Goal: Information Seeking & Learning: Learn about a topic

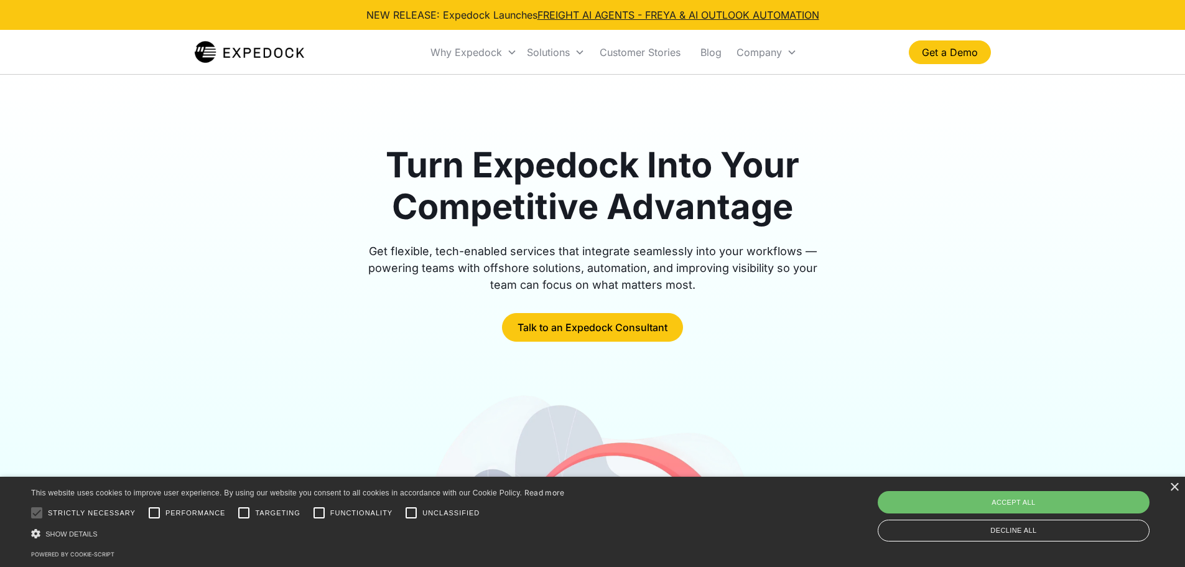
click at [1174, 493] on div "× This website uses cookies to improve user experience. By using our website yo…" at bounding box center [592, 521] width 1185 height 90
click at [1173, 491] on div "×" at bounding box center [1173, 487] width 9 height 9
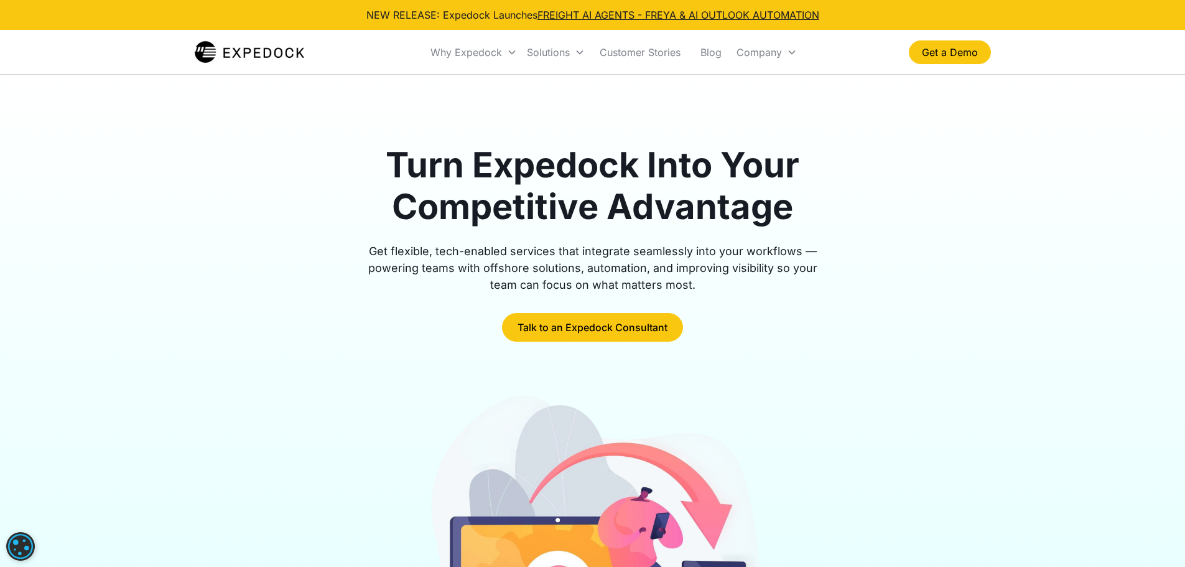
click at [1050, 192] on div "Turn Expedock Into Your Competitive Advantage Get flexible, tech-enabled servic…" at bounding box center [592, 436] width 1185 height 723
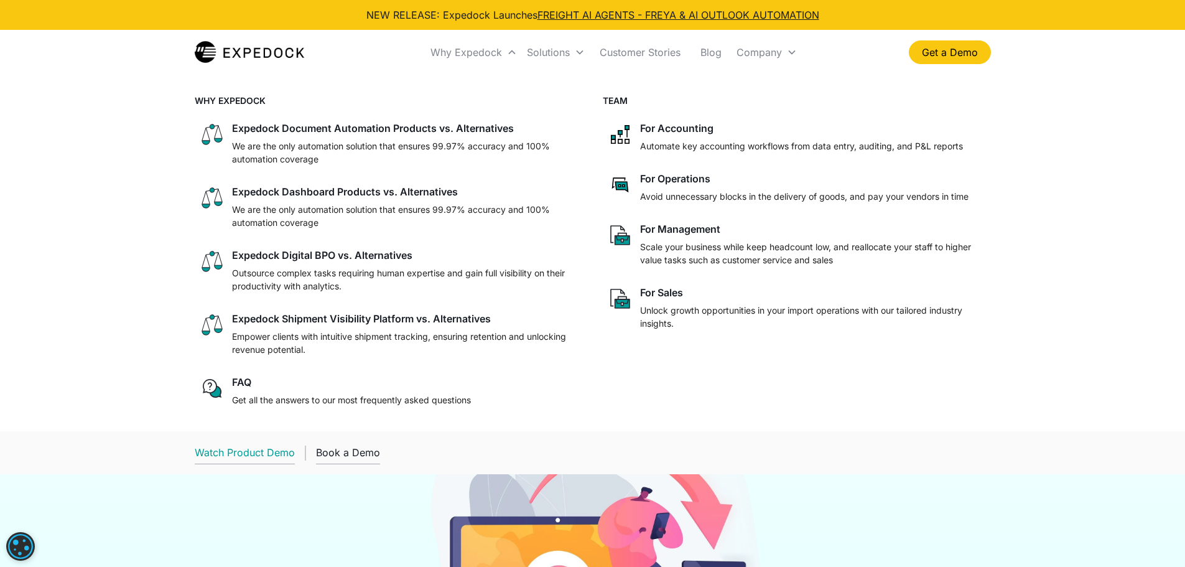
click at [284, 452] on div "Watch Product Demo" at bounding box center [245, 452] width 100 height 12
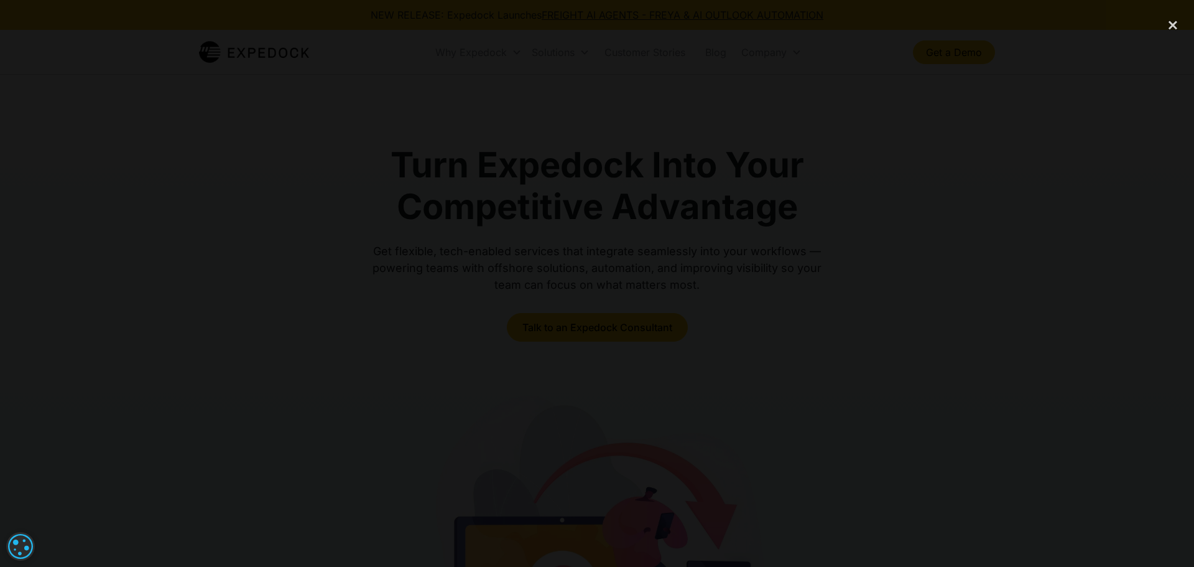
click at [197, 231] on div at bounding box center [597, 283] width 1194 height 544
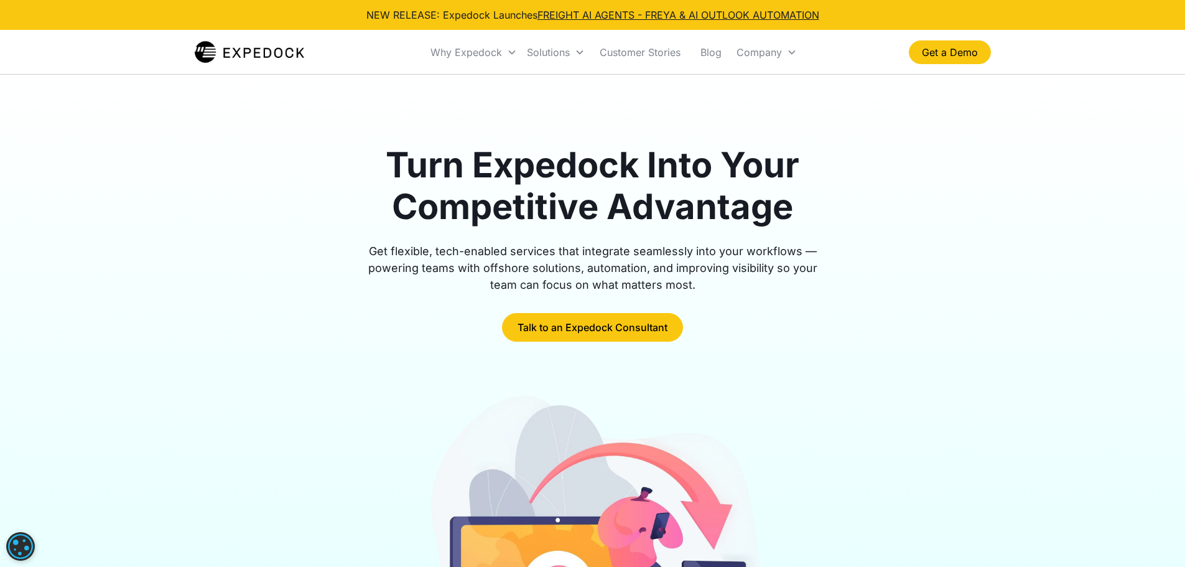
click at [654, 183] on h1 "Turn Expedock Into Your Competitive Advantage" at bounding box center [593, 185] width 478 height 83
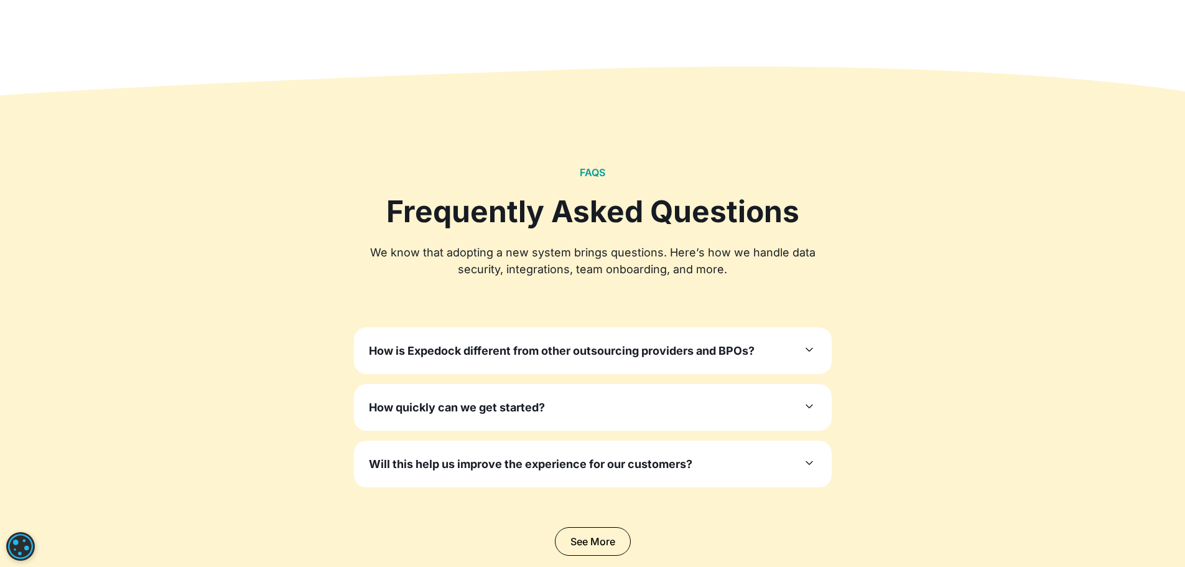
scroll to position [3732, 0]
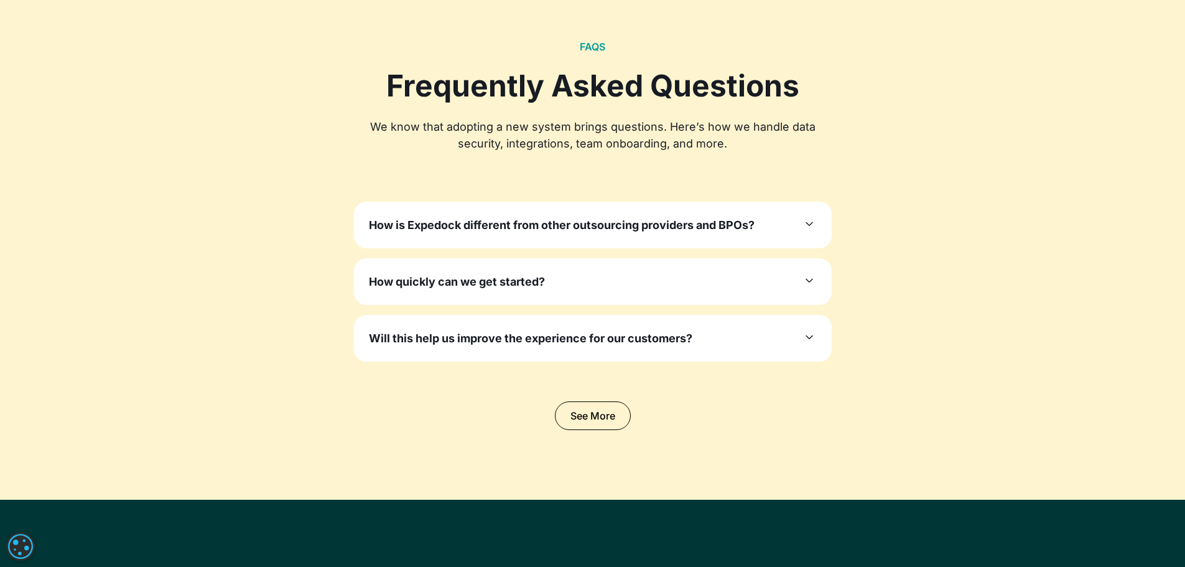
click at [809, 218] on icon at bounding box center [809, 223] width 15 height 15
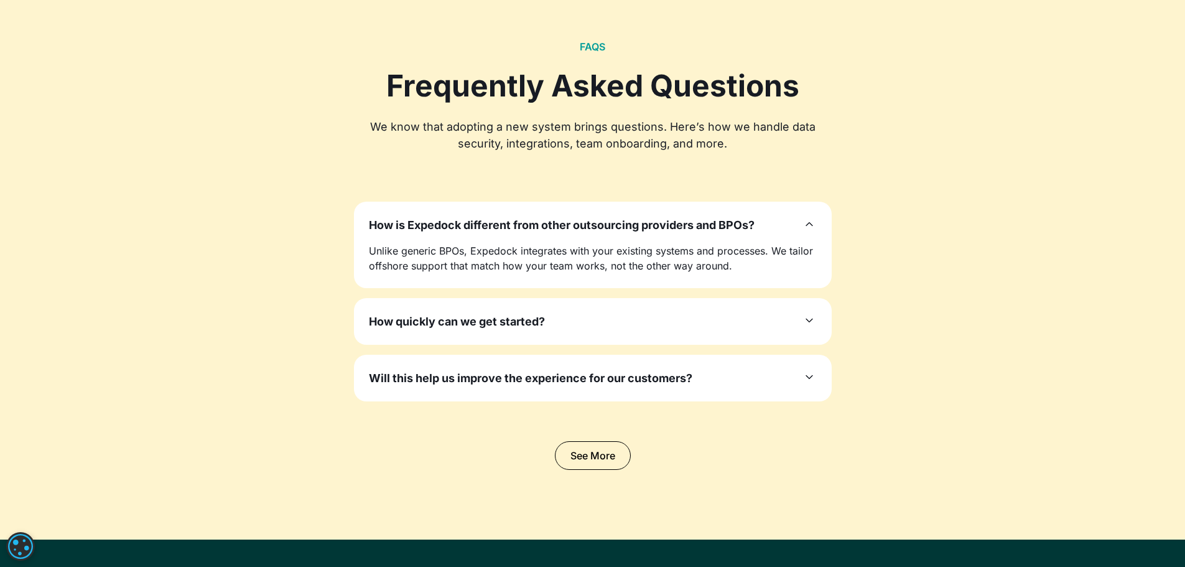
click at [797, 324] on div "How quickly can we get started?" at bounding box center [593, 321] width 448 height 17
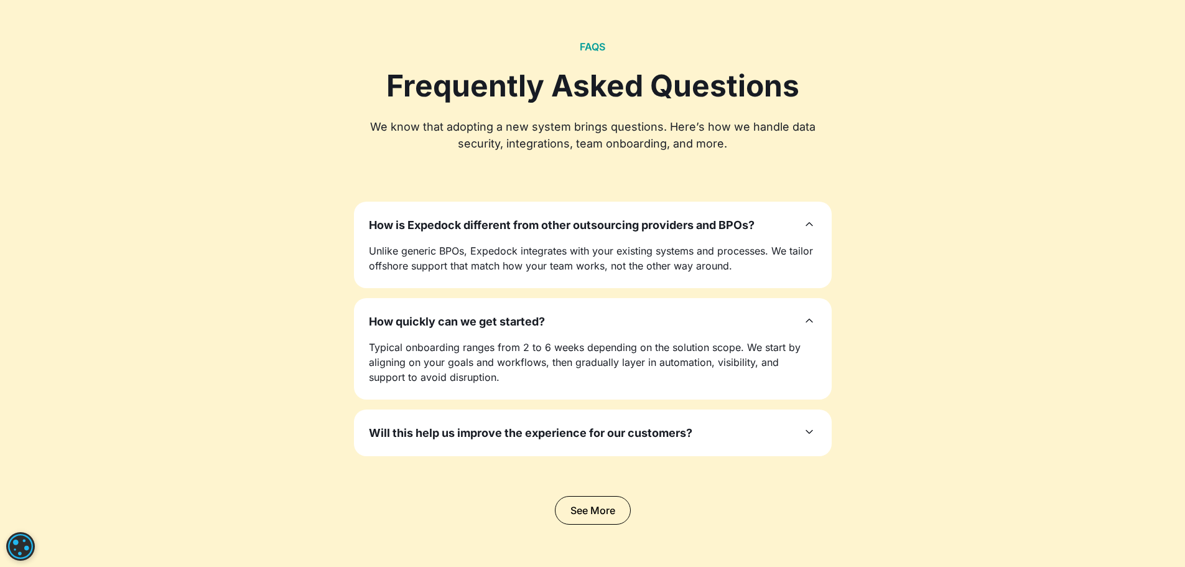
click at [796, 437] on div "Will this help us improve the experience for our customers?" at bounding box center [593, 432] width 448 height 17
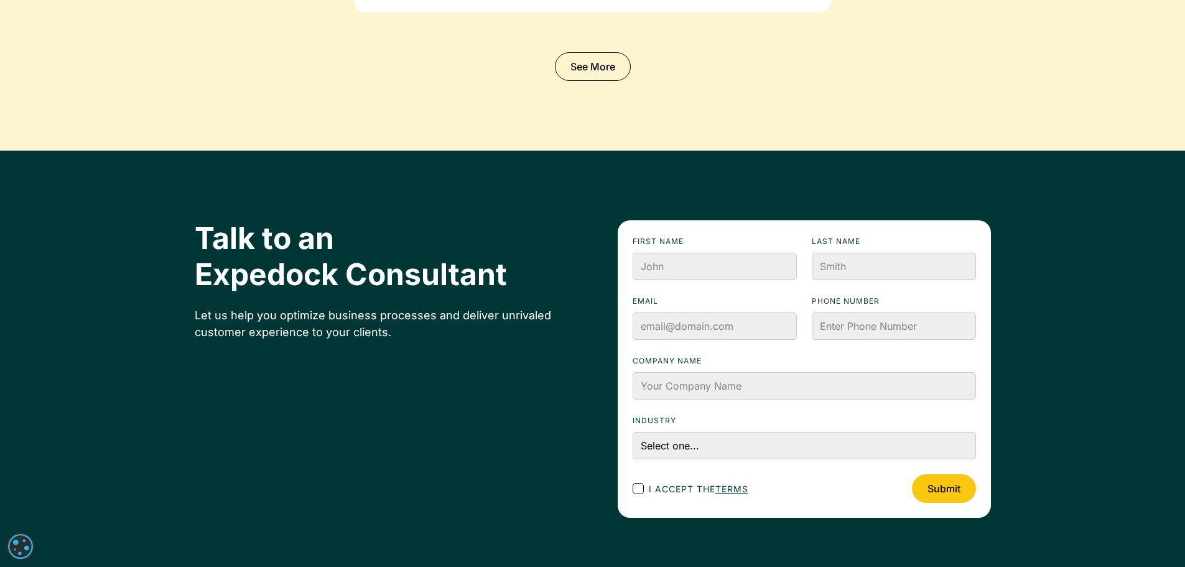
scroll to position [4479, 0]
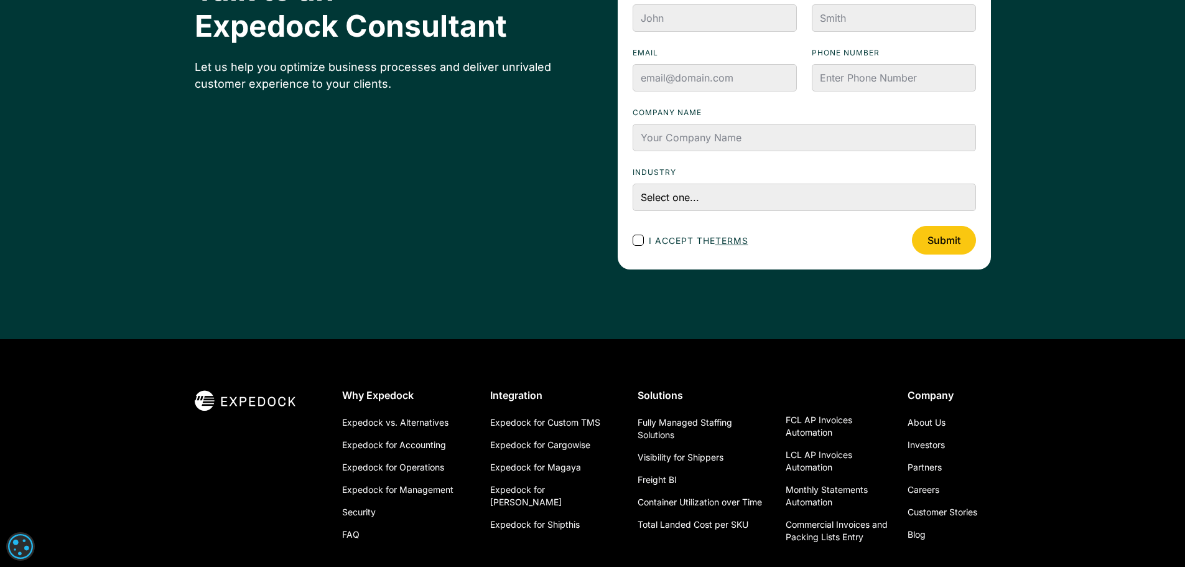
click at [634, 239] on div "Footer Contact Form" at bounding box center [638, 240] width 11 height 11
click at [645, 239] on input "I accept the terms" at bounding box center [649, 240] width 8 height 8
checkbox input "true"
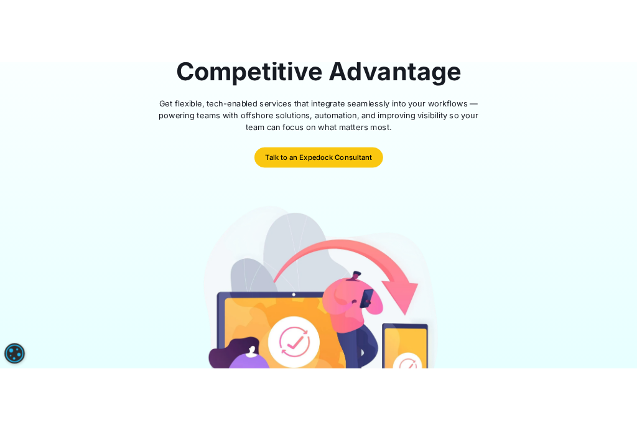
scroll to position [0, 0]
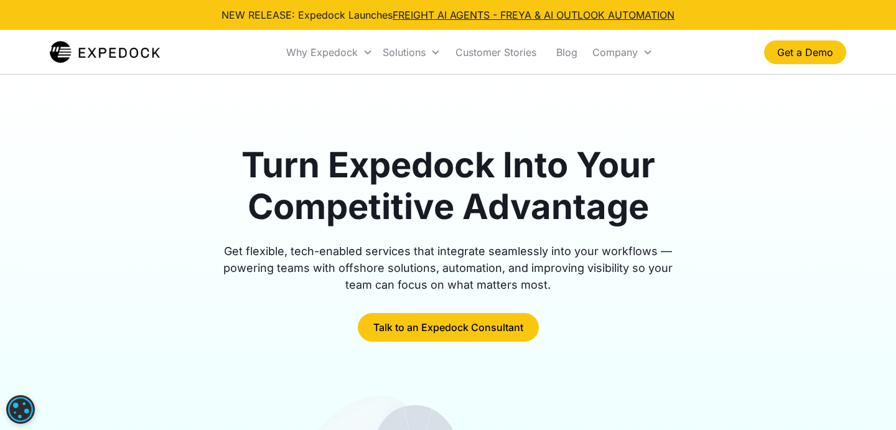
click at [366, 53] on icon at bounding box center [367, 52] width 7 height 4
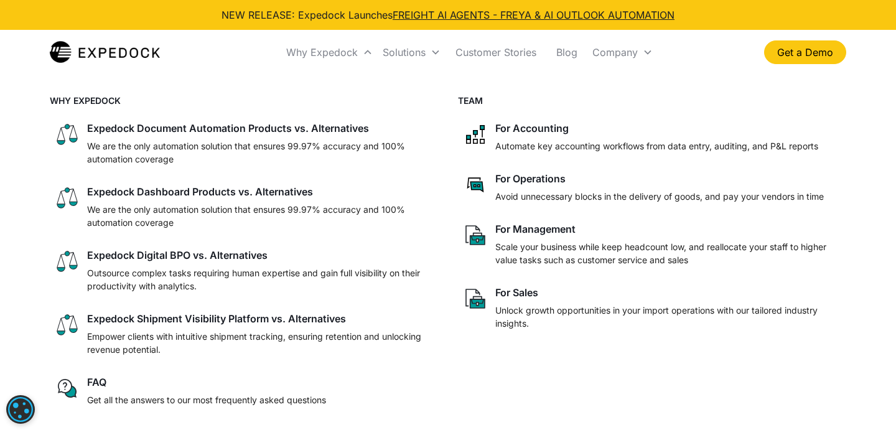
click at [435, 53] on icon at bounding box center [435, 52] width 7 height 4
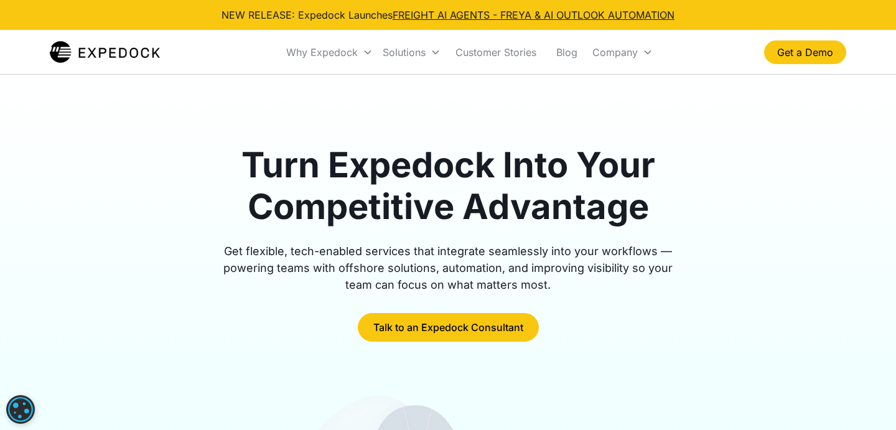
click at [435, 53] on icon at bounding box center [435, 52] width 7 height 4
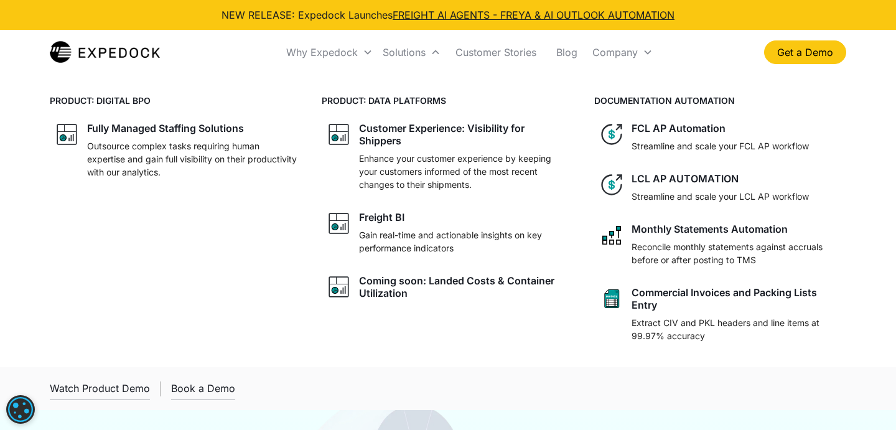
click at [649, 54] on icon at bounding box center [648, 52] width 10 height 10
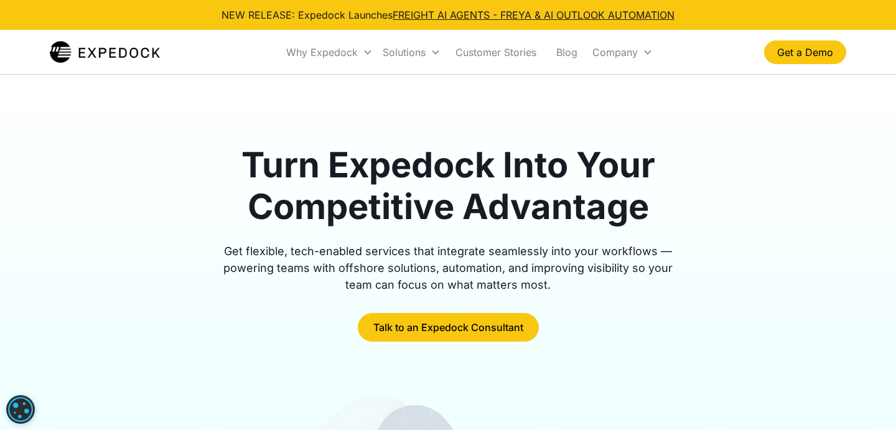
click at [649, 54] on icon at bounding box center [648, 52] width 10 height 10
click at [437, 50] on icon at bounding box center [435, 52] width 10 height 10
click at [431, 51] on icon at bounding box center [435, 52] width 10 height 10
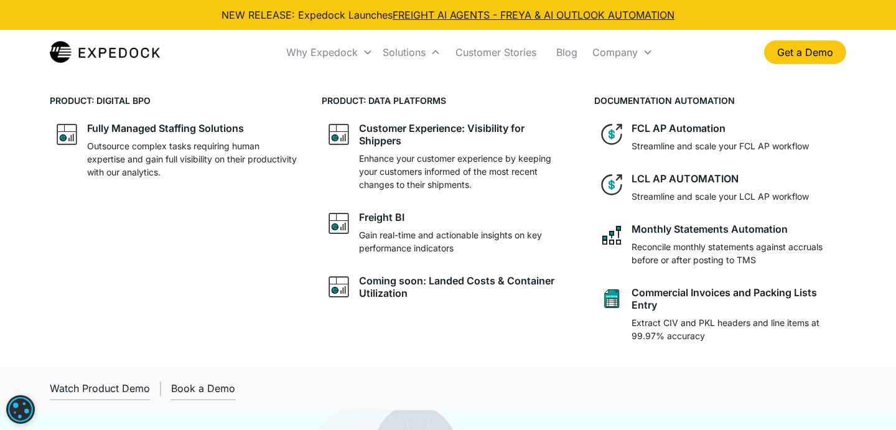
click at [369, 53] on icon at bounding box center [368, 52] width 10 height 10
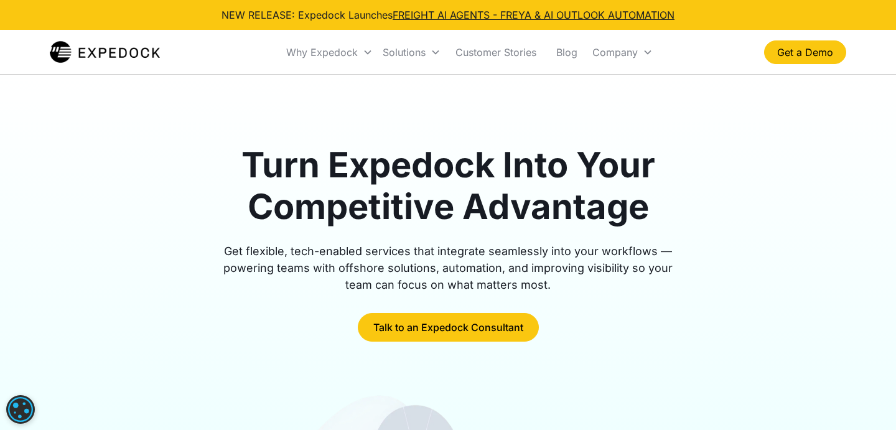
click at [369, 53] on icon at bounding box center [368, 52] width 10 height 10
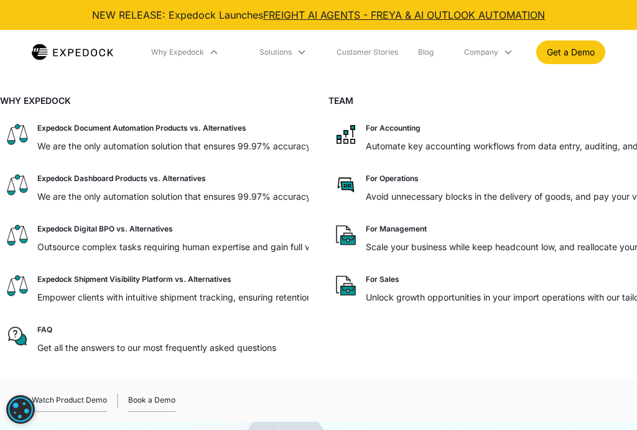
click at [297, 56] on icon at bounding box center [302, 52] width 10 height 10
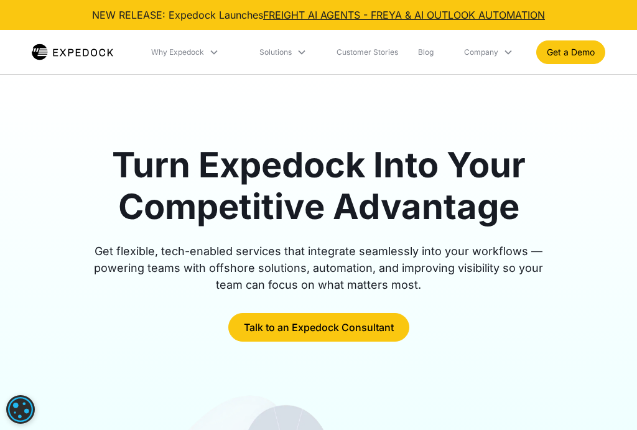
click at [298, 53] on icon at bounding box center [302, 52] width 10 height 10
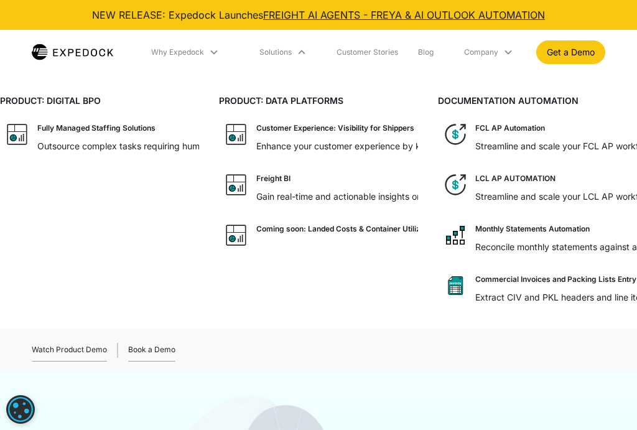
click at [498, 52] on div "Company" at bounding box center [488, 52] width 59 height 42
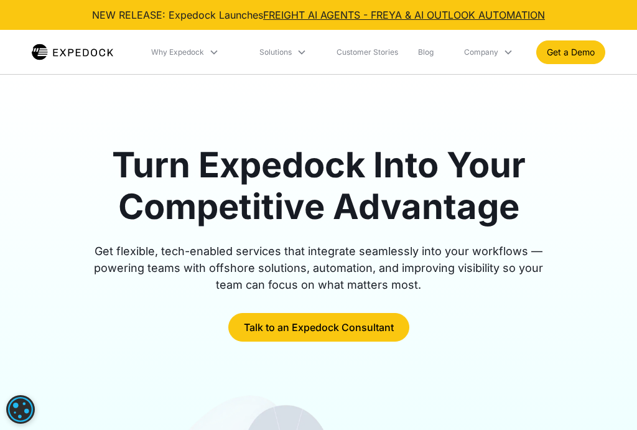
click at [500, 52] on div "Company" at bounding box center [488, 52] width 59 height 42
click at [400, 103] on div "Turn Expedock Into Your Competitive Advantage Get flexible, tech-enabled servic…" at bounding box center [319, 436] width 574 height 723
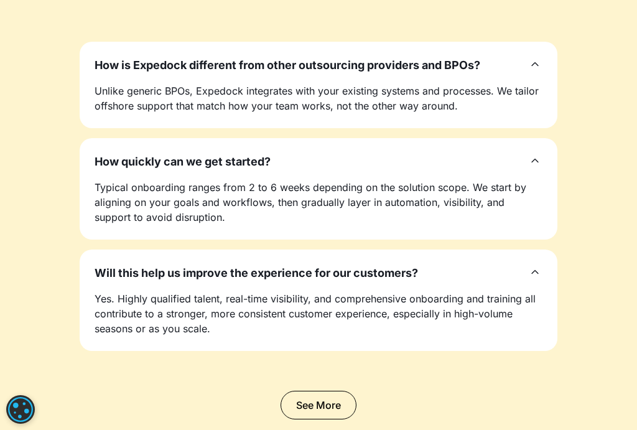
scroll to position [4105, 0]
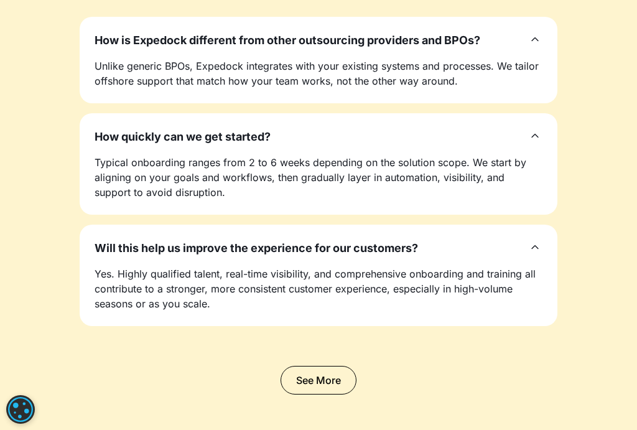
click at [539, 32] on div "How is Expedock different from other outsourcing providers and BPOs?" at bounding box center [319, 40] width 448 height 17
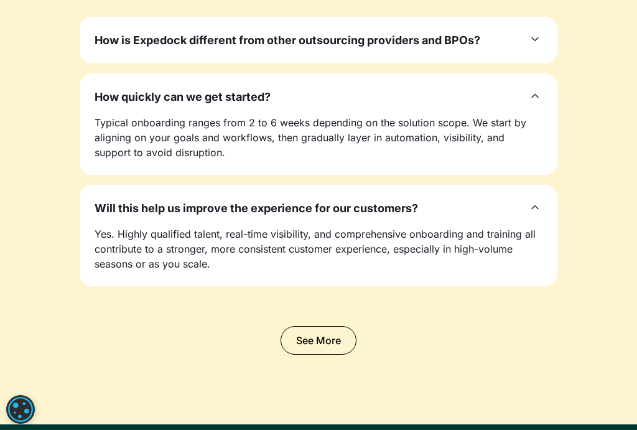
click at [536, 88] on icon at bounding box center [534, 95] width 15 height 15
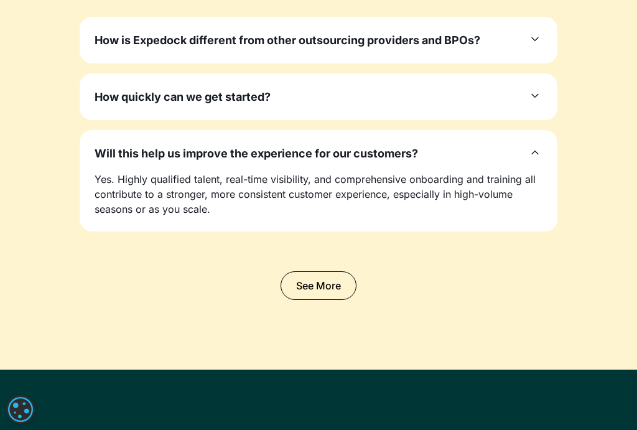
click at [533, 145] on icon at bounding box center [534, 152] width 15 height 15
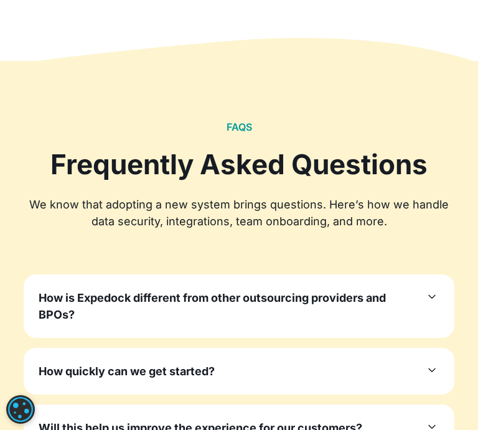
scroll to position [4890, 0]
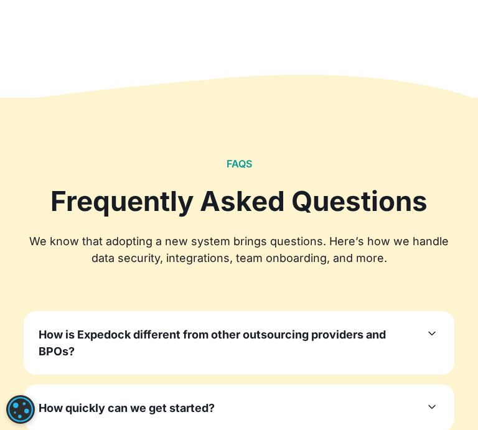
click at [386, 326] on h3 "How is Expedock different from other outsourcing providers and BPOs?" at bounding box center [230, 343] width 383 height 34
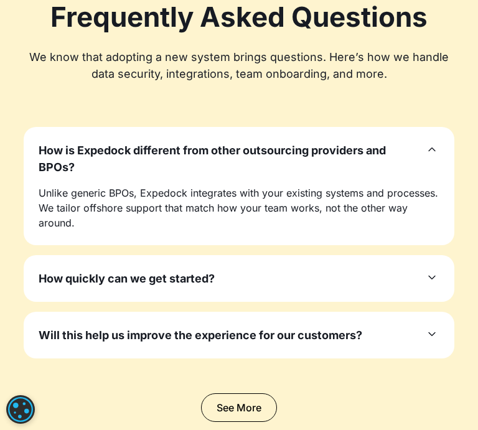
scroll to position [5076, 0]
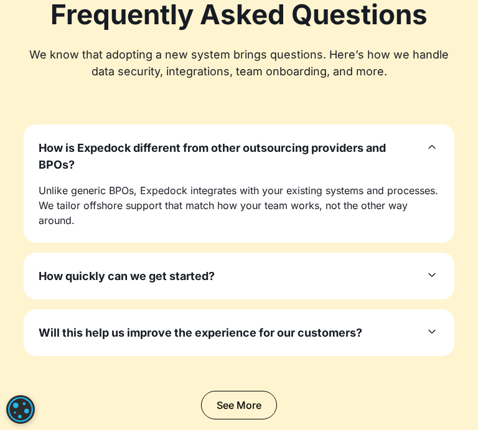
click at [422, 253] on div "How quickly can we get started? Typical onboarding ranges from 2 to 6 weeks dep…" at bounding box center [239, 276] width 430 height 47
click at [427, 267] on icon at bounding box center [431, 274] width 15 height 15
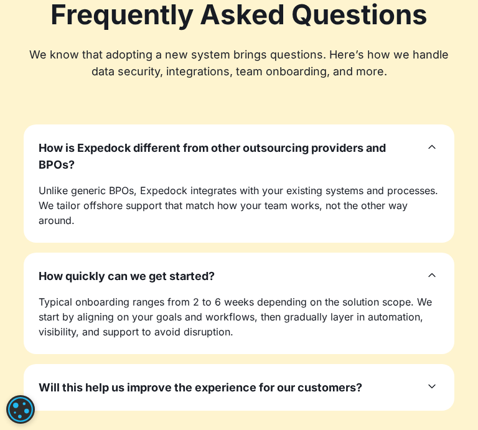
click at [419, 379] on div "Will this help us improve the experience for our customers?" at bounding box center [239, 387] width 400 height 17
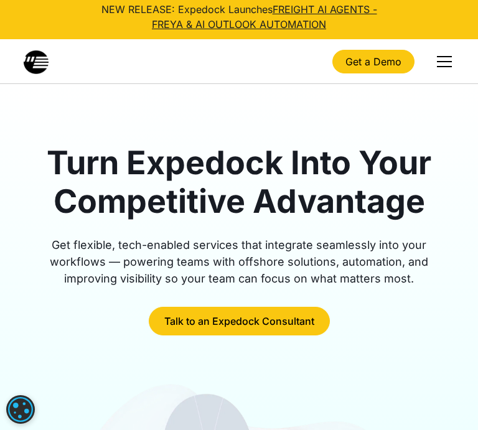
scroll to position [0, 0]
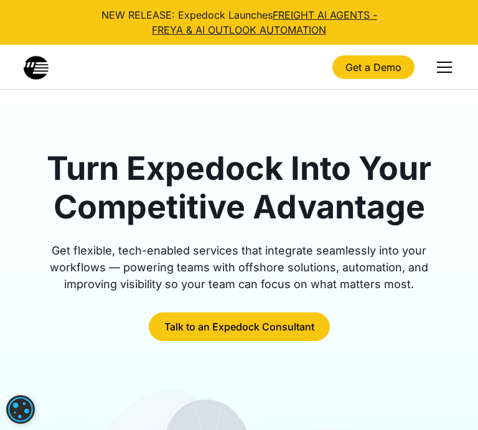
click at [450, 65] on div "menu" at bounding box center [444, 67] width 30 height 30
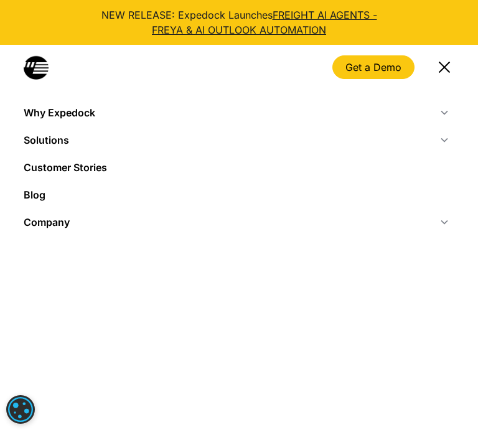
click at [440, 116] on icon at bounding box center [444, 113] width 10 height 10
click at [443, 113] on icon at bounding box center [444, 113] width 10 height 10
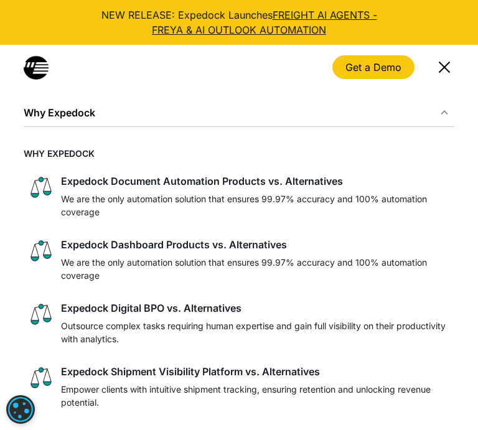
click at [443, 113] on icon at bounding box center [444, 113] width 10 height 10
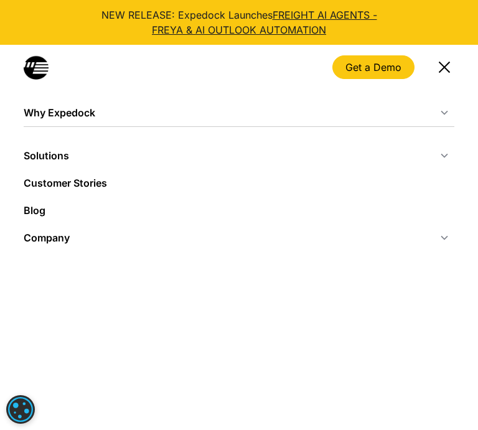
click at [444, 147] on div "Solutions" at bounding box center [239, 155] width 430 height 27
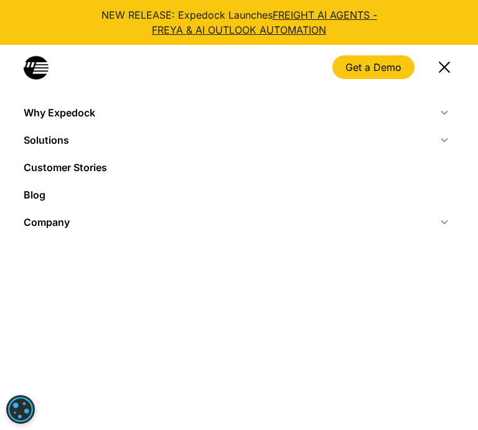
click at [444, 144] on icon at bounding box center [444, 140] width 10 height 10
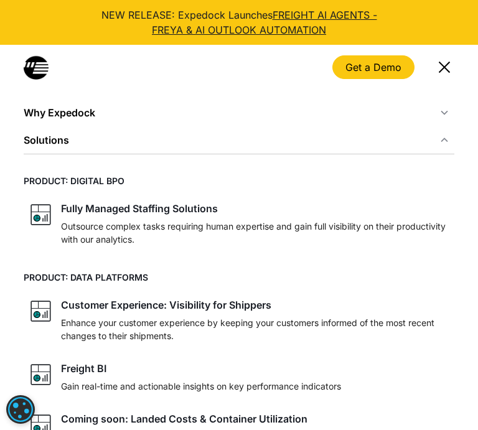
click at [444, 144] on icon at bounding box center [444, 140] width 10 height 10
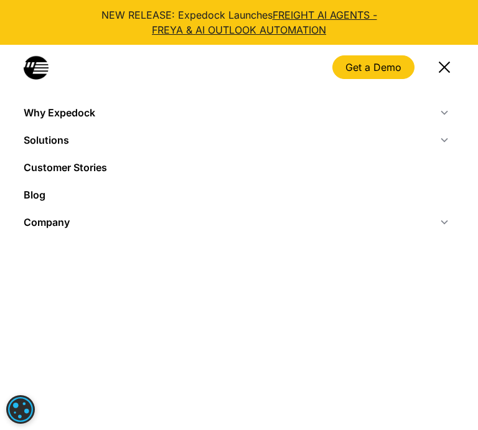
click at [444, 223] on icon at bounding box center [443, 222] width 7 height 4
click at [444, 223] on icon at bounding box center [444, 222] width 10 height 10
click at [449, 65] on div "menu" at bounding box center [444, 67] width 30 height 30
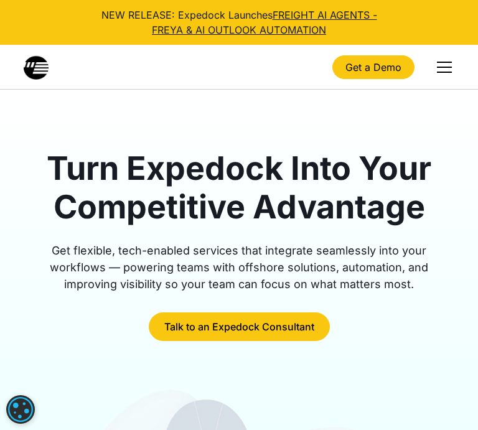
click at [374, 65] on link "Get a Demo" at bounding box center [373, 67] width 82 height 24
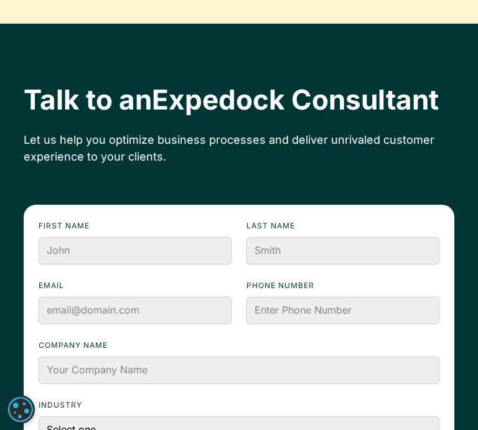
scroll to position [5642, 0]
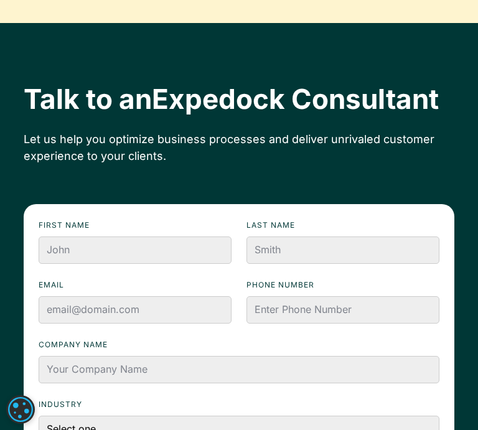
click at [374, 83] on span "Expedock Consultant" at bounding box center [295, 99] width 287 height 33
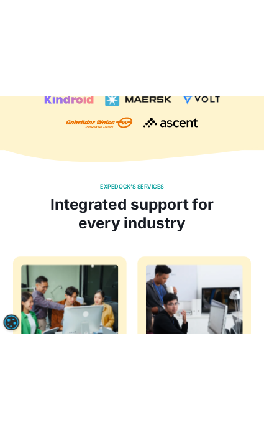
scroll to position [0, 0]
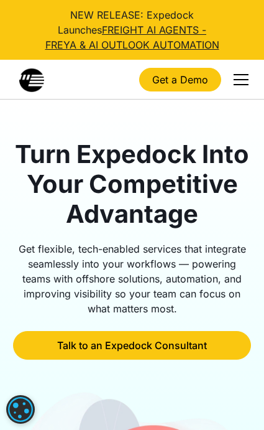
click at [247, 84] on div "menu" at bounding box center [241, 84] width 15 height 1
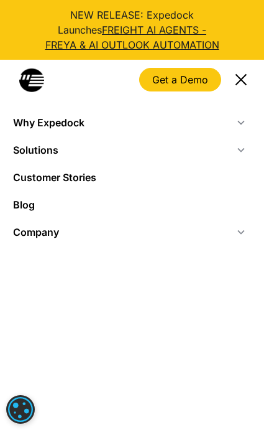
click at [241, 81] on div "menu" at bounding box center [241, 80] width 30 height 30
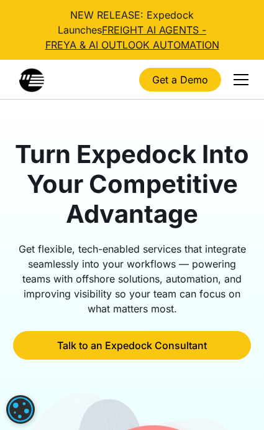
click at [241, 81] on div "menu" at bounding box center [241, 80] width 30 height 30
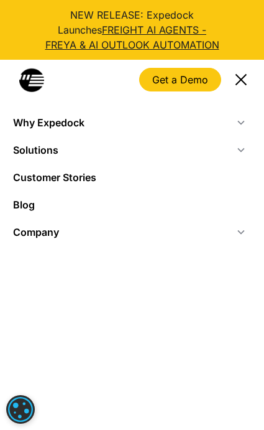
click at [241, 123] on icon at bounding box center [241, 123] width 10 height 10
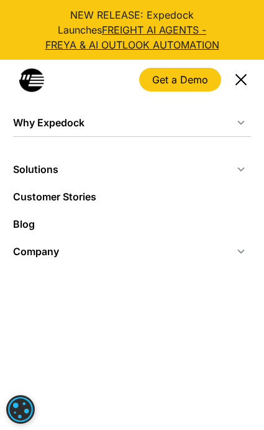
click at [244, 124] on icon at bounding box center [241, 123] width 10 height 10
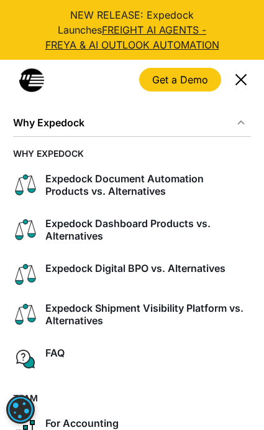
click at [244, 124] on icon at bounding box center [241, 123] width 11 height 11
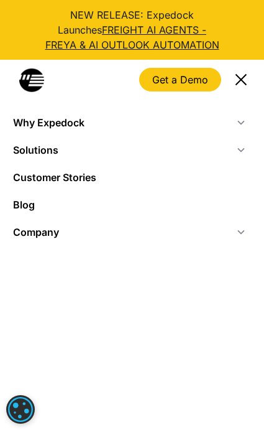
click at [241, 150] on icon at bounding box center [241, 150] width 10 height 10
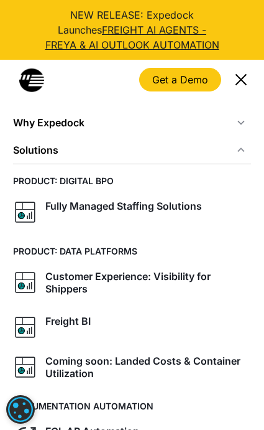
click at [241, 150] on icon at bounding box center [241, 150] width 10 height 10
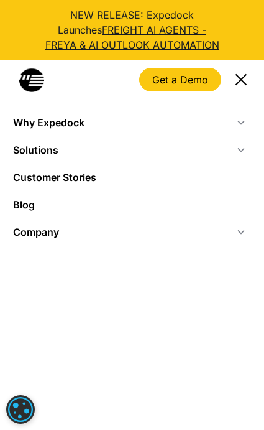
click at [240, 230] on icon at bounding box center [241, 232] width 10 height 10
click at [245, 77] on div "menu" at bounding box center [241, 78] width 11 height 11
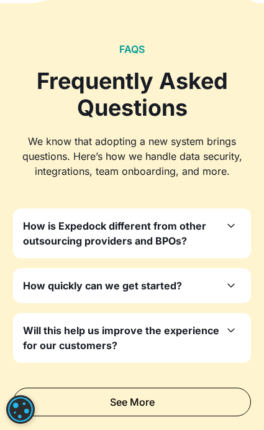
scroll to position [5038, 0]
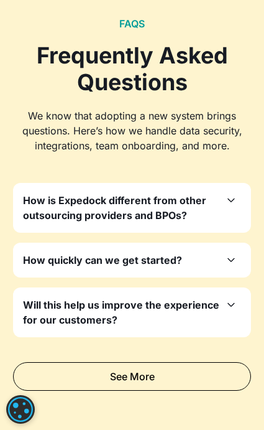
click at [225, 193] on icon at bounding box center [231, 200] width 15 height 15
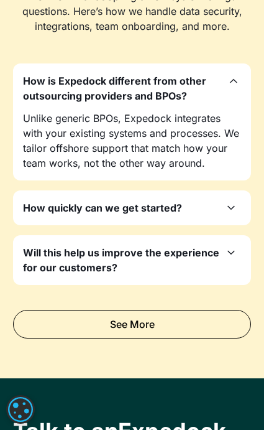
scroll to position [5163, 0]
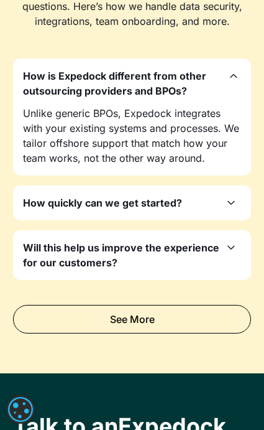
click at [238, 195] on icon at bounding box center [231, 202] width 15 height 15
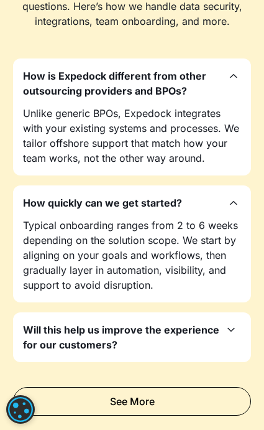
click at [231, 328] on icon at bounding box center [231, 330] width 7 height 4
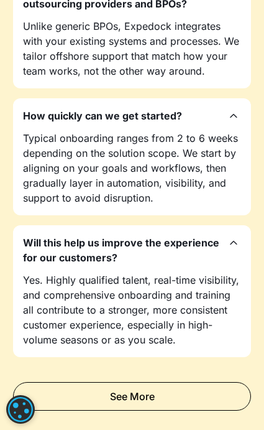
scroll to position [5412, 0]
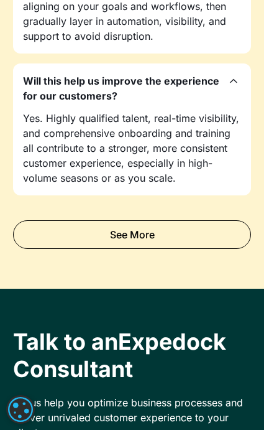
click at [230, 73] on icon at bounding box center [233, 80] width 15 height 15
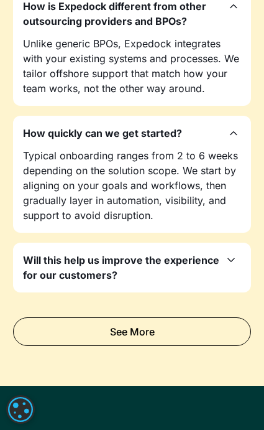
scroll to position [5225, 0]
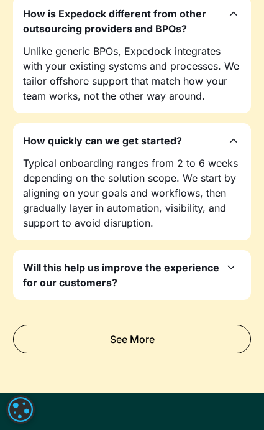
click at [236, 133] on icon at bounding box center [233, 140] width 15 height 15
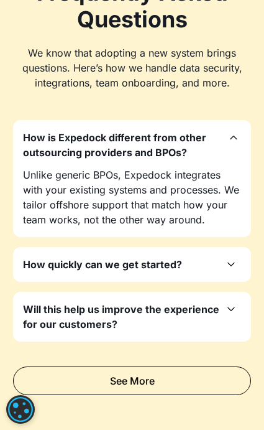
scroll to position [5101, 0]
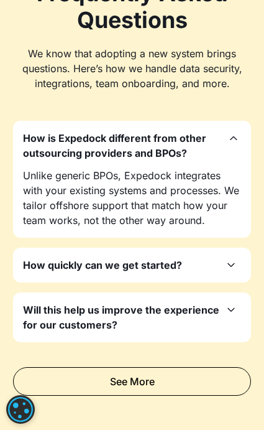
click at [235, 131] on icon at bounding box center [233, 138] width 15 height 15
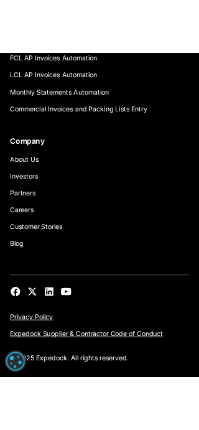
scroll to position [0, 0]
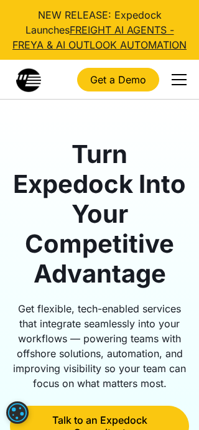
click at [174, 80] on div "menu" at bounding box center [179, 79] width 15 height 1
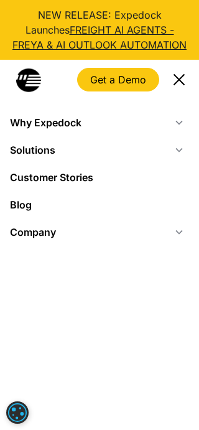
click at [177, 114] on div "Why Expedock" at bounding box center [99, 122] width 179 height 27
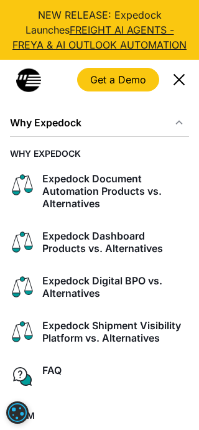
click at [181, 127] on icon at bounding box center [179, 123] width 10 height 10
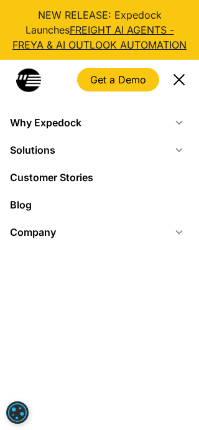
click at [182, 149] on icon at bounding box center [178, 150] width 7 height 4
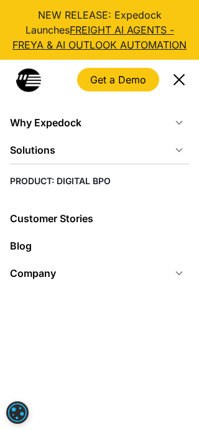
click at [182, 149] on icon at bounding box center [178, 150] width 7 height 4
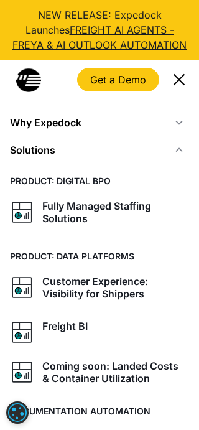
click at [182, 149] on icon at bounding box center [179, 150] width 10 height 10
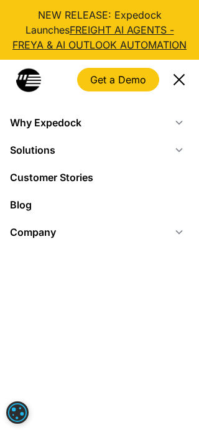
click at [174, 231] on icon at bounding box center [179, 232] width 10 height 10
click at [177, 231] on icon at bounding box center [178, 232] width 7 height 4
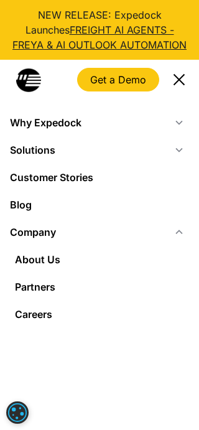
click at [177, 231] on icon at bounding box center [179, 232] width 10 height 10
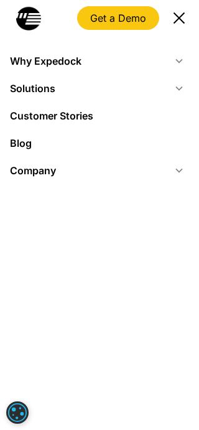
scroll to position [62, 0]
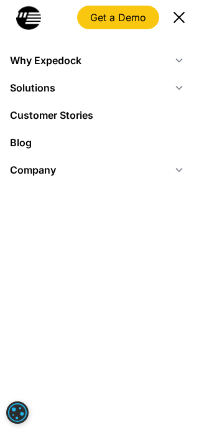
click at [179, 15] on div "menu" at bounding box center [179, 17] width 30 height 30
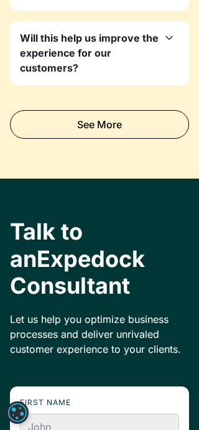
scroll to position [5349, 0]
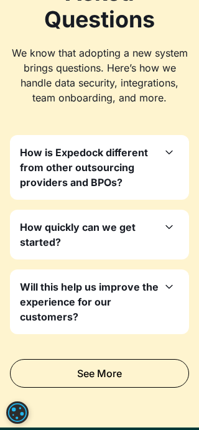
click at [172, 286] on icon at bounding box center [169, 288] width 7 height 4
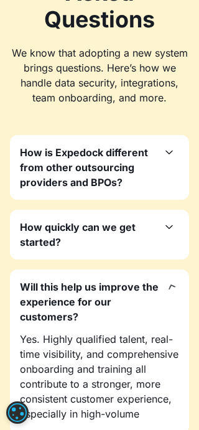
click at [172, 222] on div "How quickly can we get started?" at bounding box center [99, 235] width 159 height 30
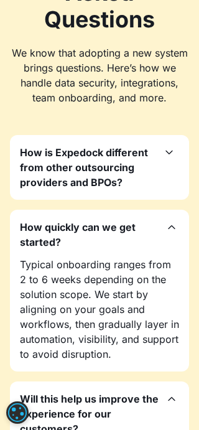
click at [164, 145] on icon at bounding box center [169, 152] width 15 height 15
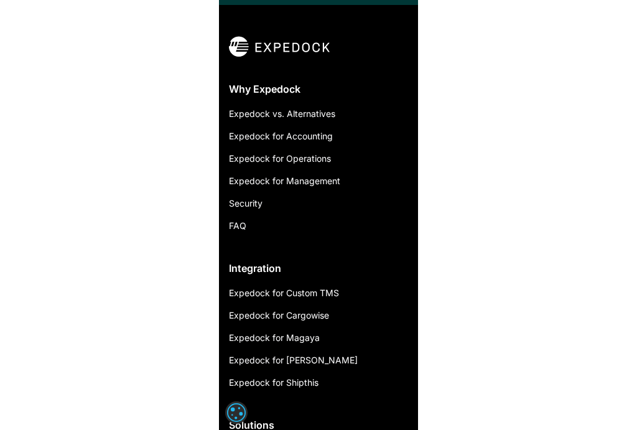
scroll to position [4791, 0]
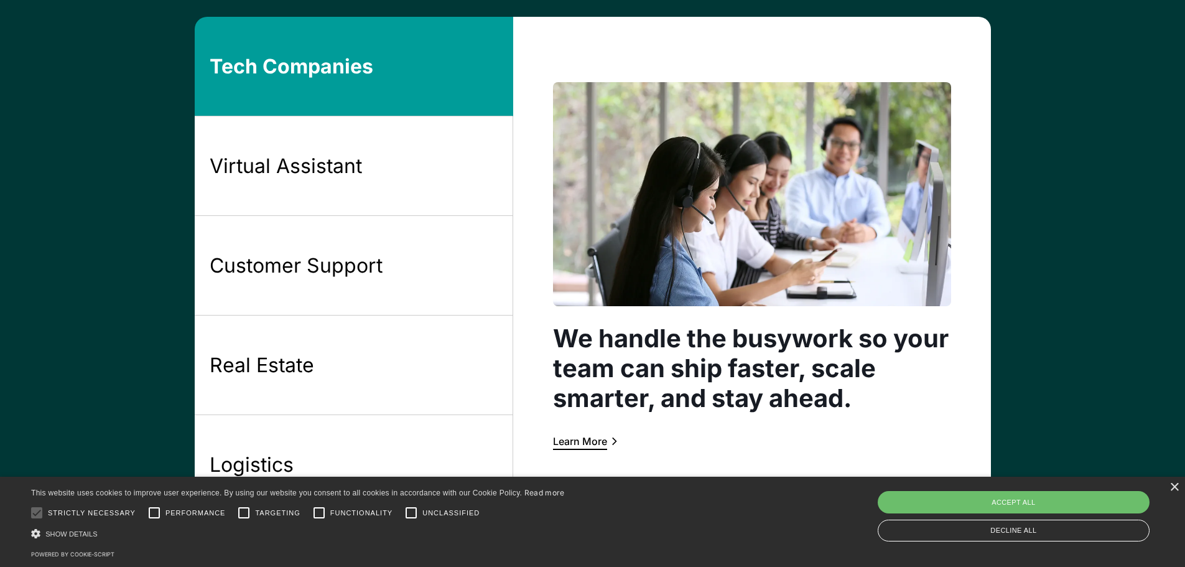
scroll to position [1120, 0]
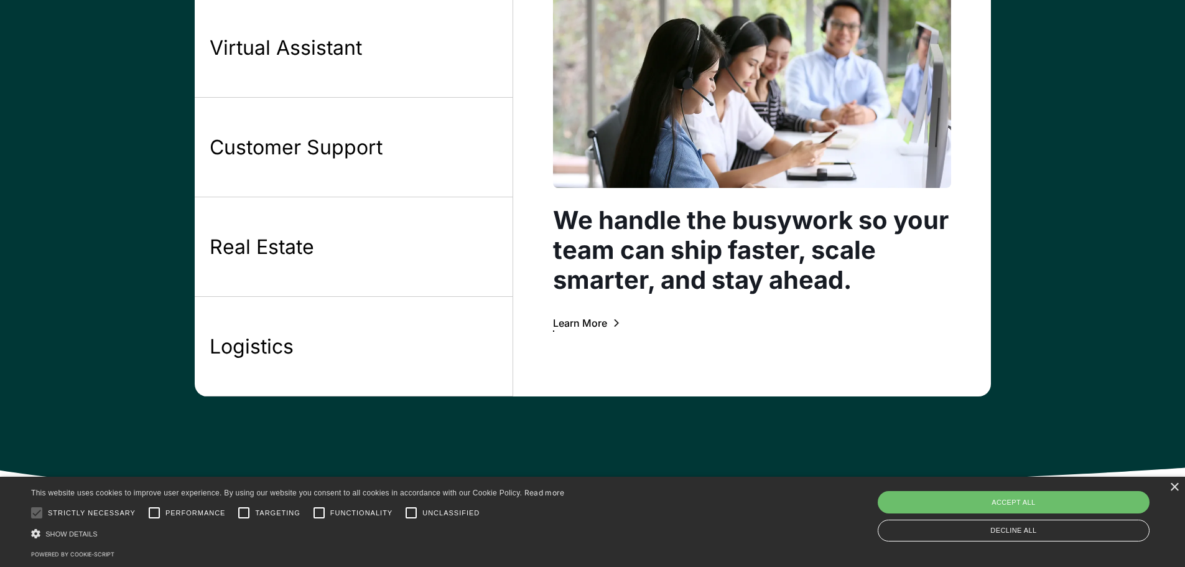
click at [603, 323] on div "Learn More" at bounding box center [580, 323] width 54 height 10
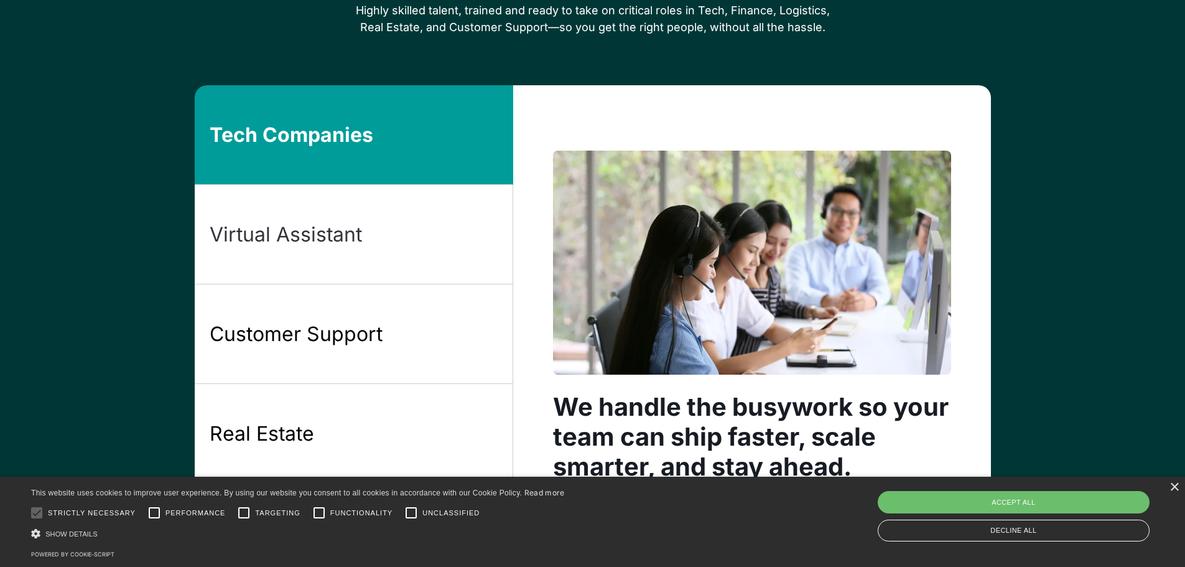
click at [426, 241] on link "Virtual Assistant" at bounding box center [354, 235] width 318 height 100
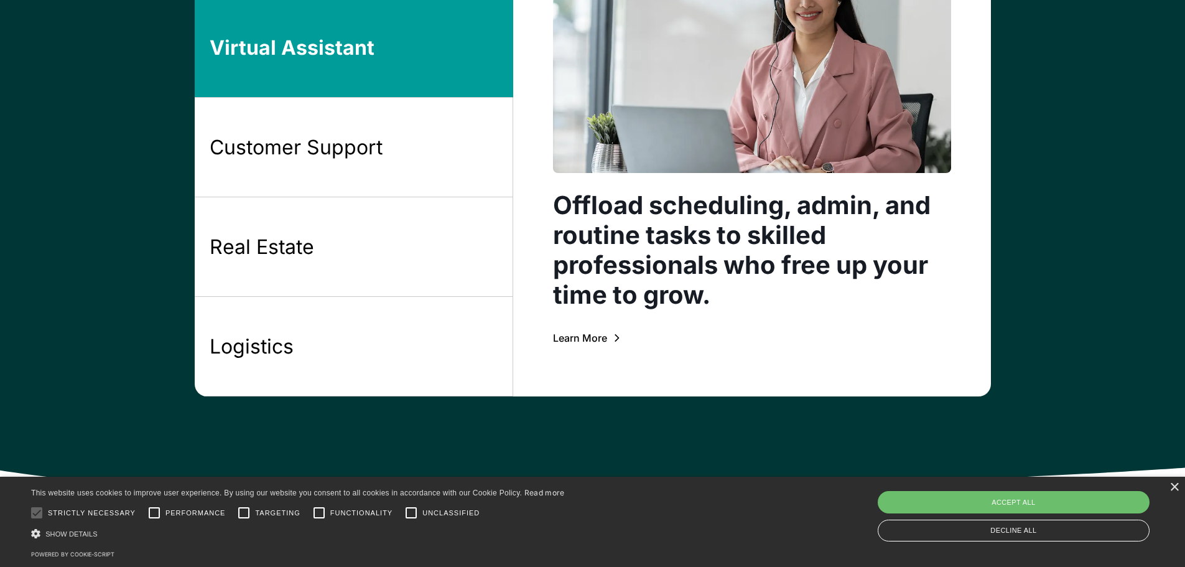
click at [578, 341] on div "Learn More" at bounding box center [580, 338] width 54 height 10
click at [407, 162] on link "Customer Support" at bounding box center [354, 148] width 318 height 100
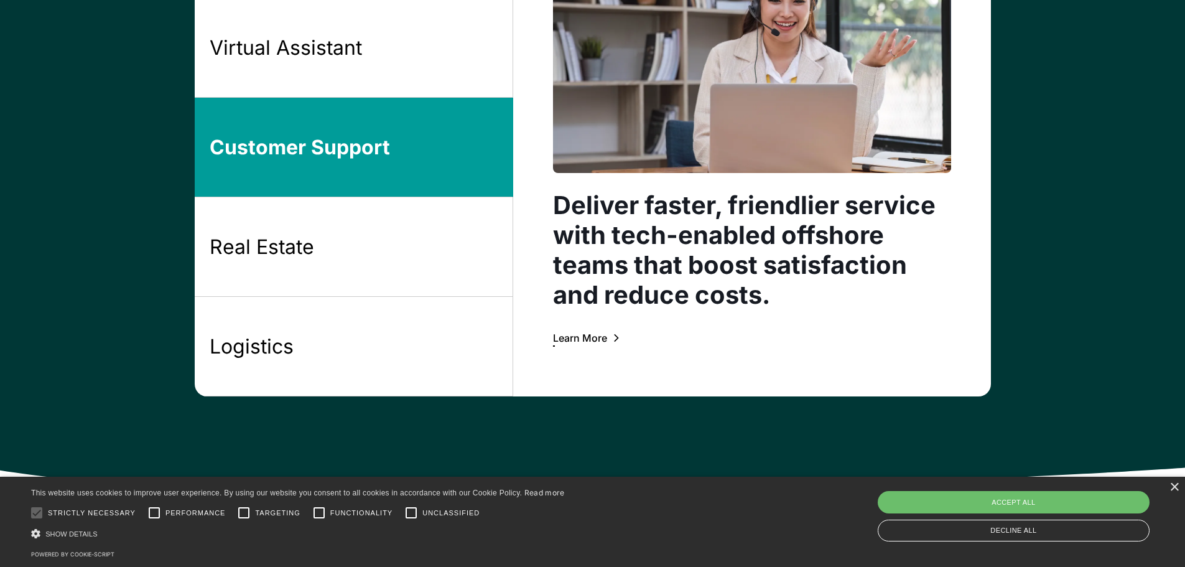
click at [585, 341] on div "Learn More" at bounding box center [580, 338] width 54 height 10
click at [371, 249] on link "Real Estate" at bounding box center [354, 247] width 318 height 100
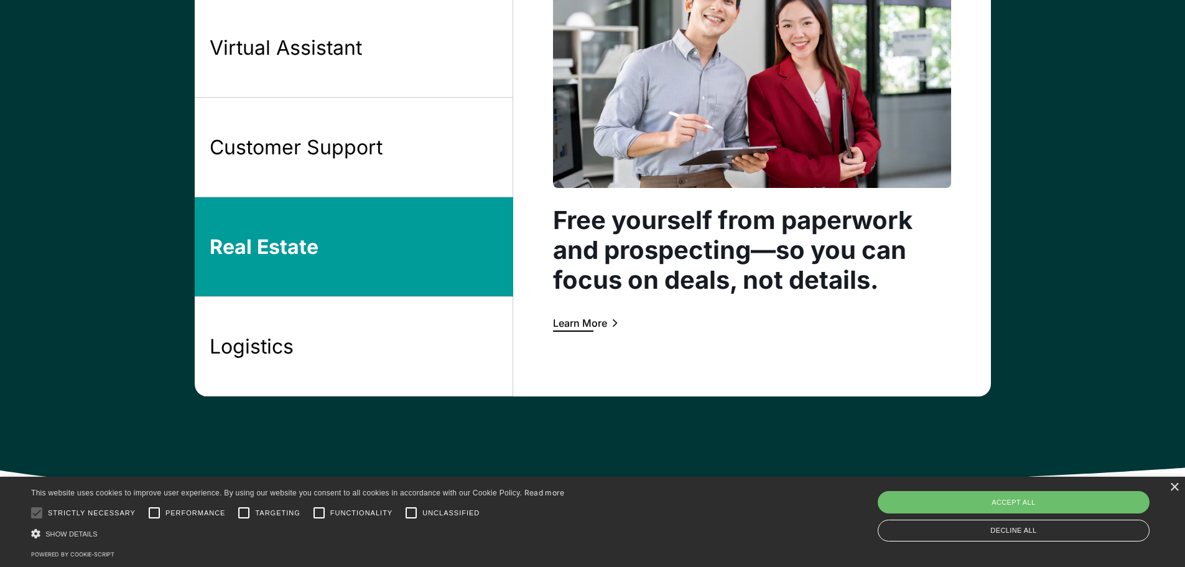
click at [577, 328] on div "Learn More" at bounding box center [580, 323] width 54 height 10
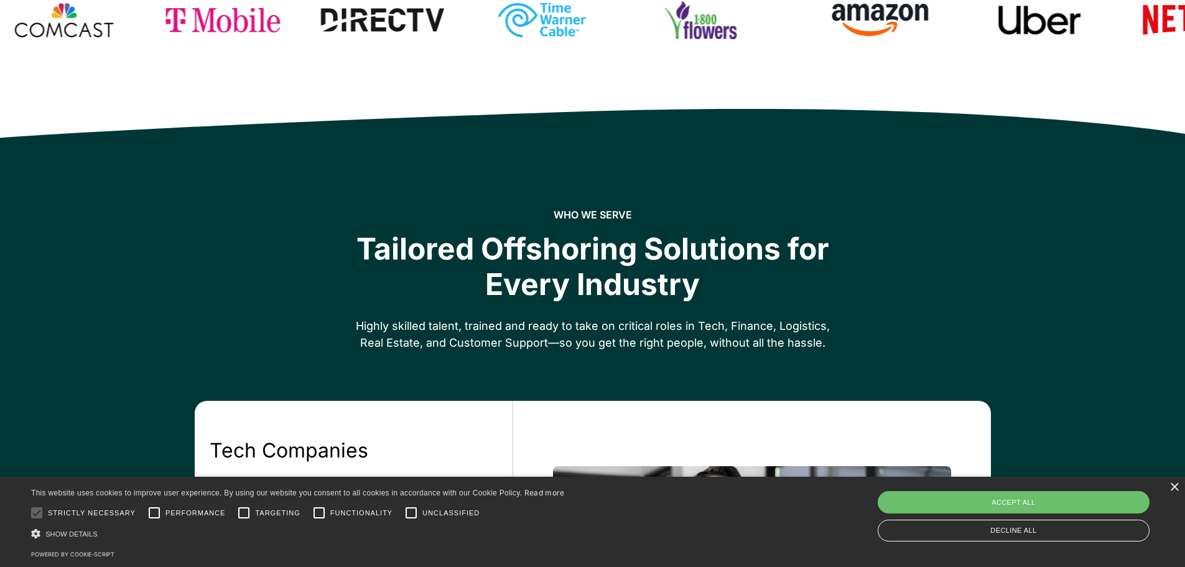
scroll to position [435, 0]
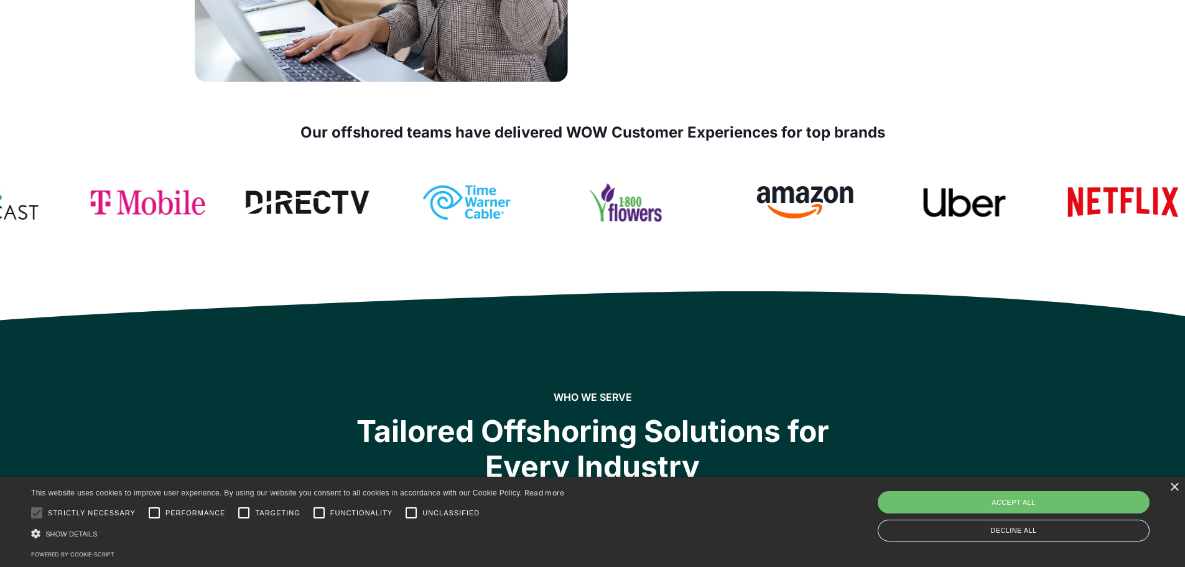
click at [1173, 481] on div "× This website uses cookies to improve user experience. By using our website yo…" at bounding box center [592, 521] width 1185 height 90
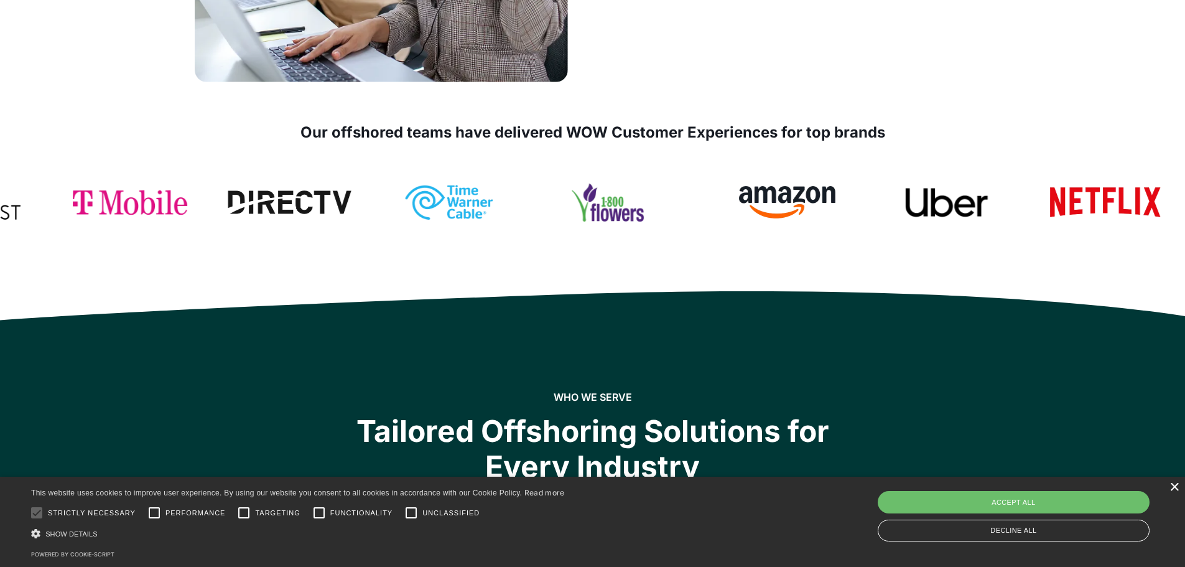
click at [1172, 486] on div "×" at bounding box center [1173, 487] width 9 height 9
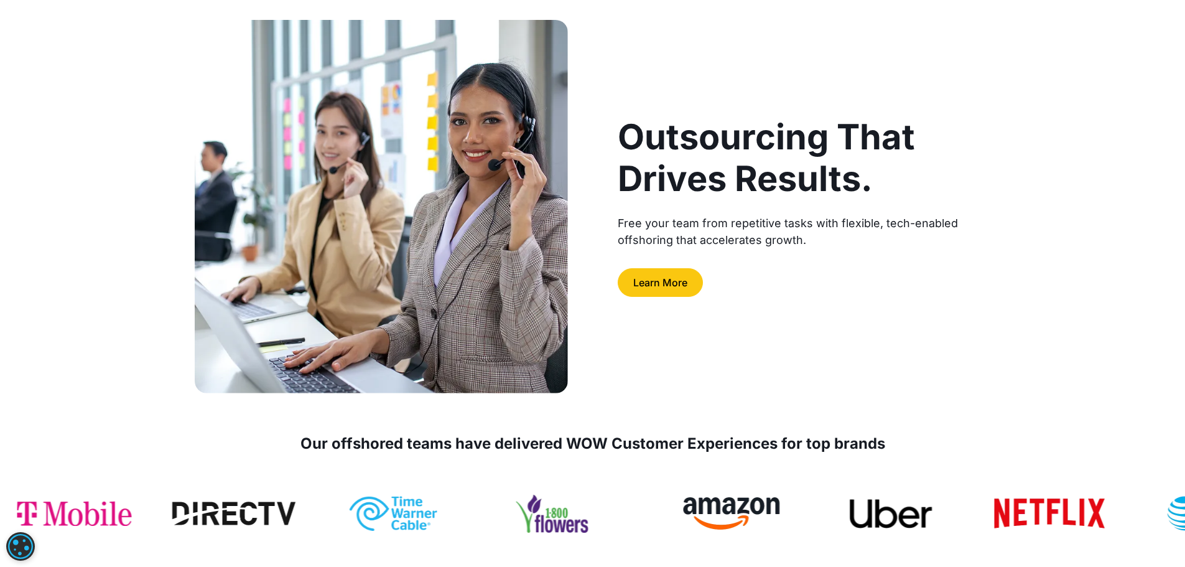
scroll to position [0, 0]
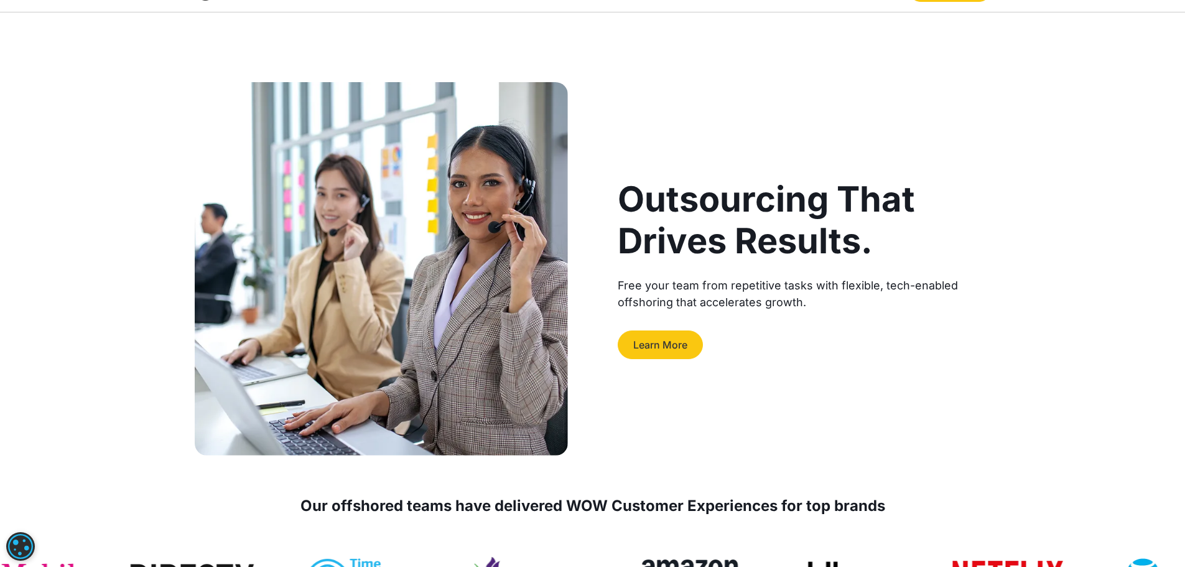
click at [677, 351] on link "Learn More" at bounding box center [660, 344] width 85 height 29
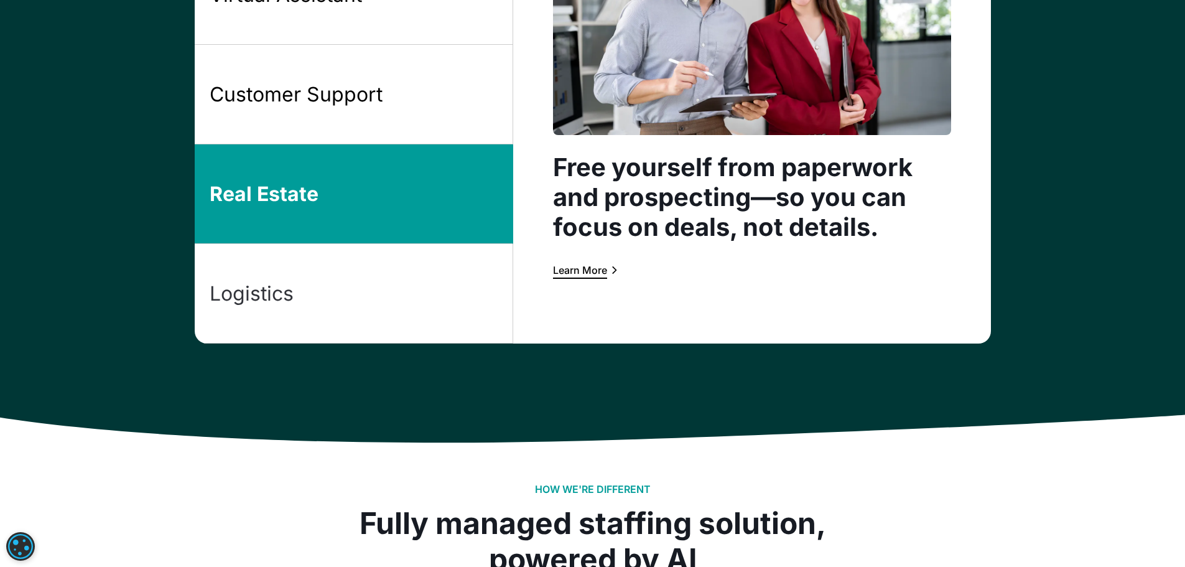
click at [416, 289] on link "Logistics" at bounding box center [354, 294] width 318 height 100
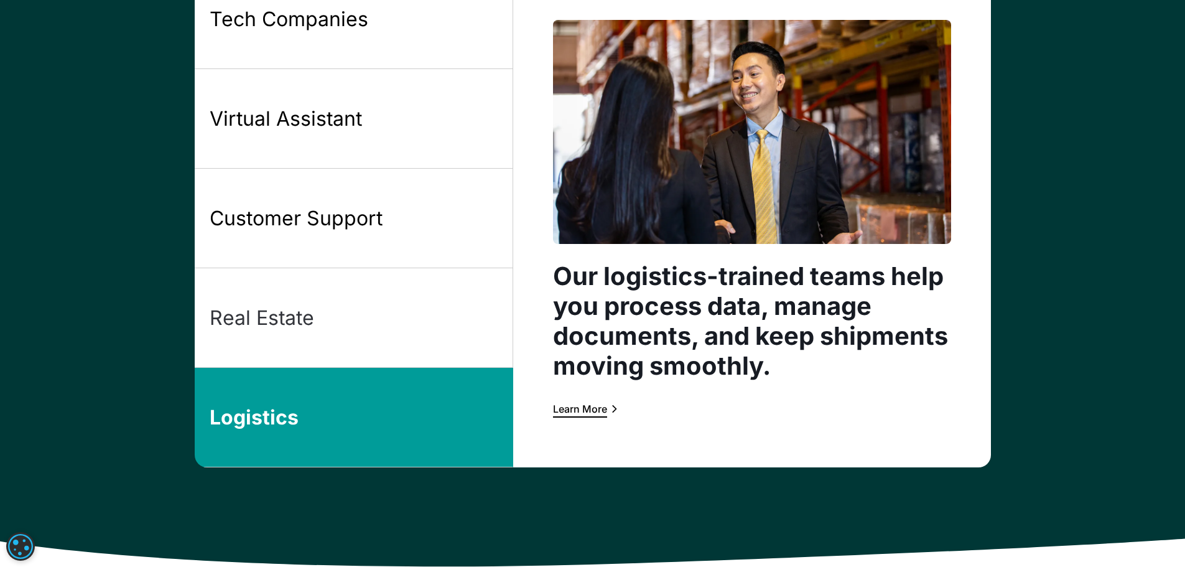
scroll to position [1048, 0]
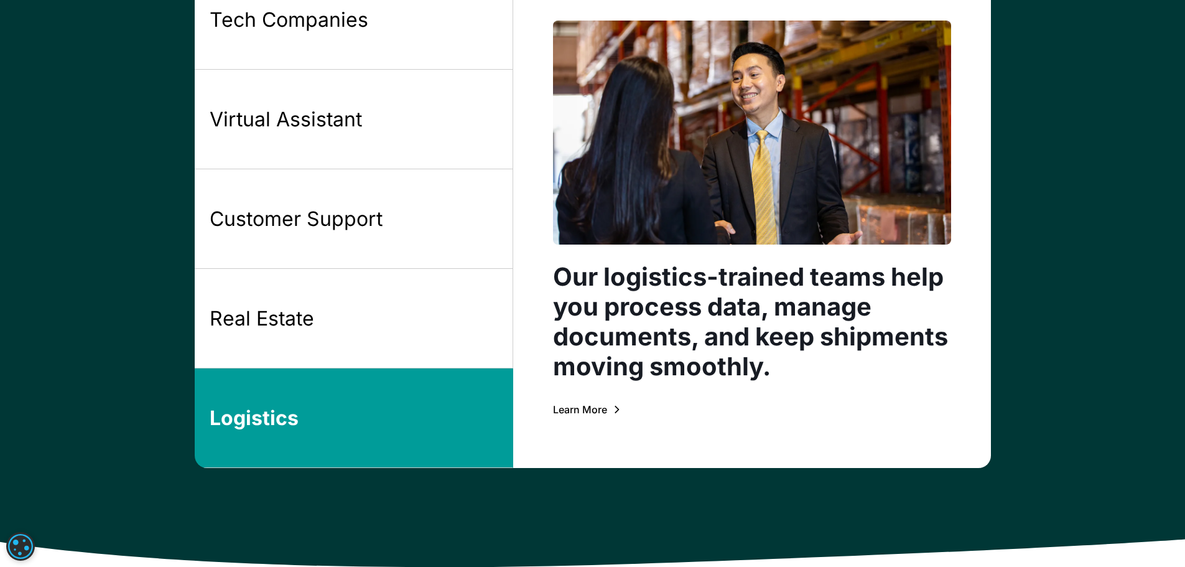
click at [597, 412] on div "Learn More" at bounding box center [580, 409] width 54 height 10
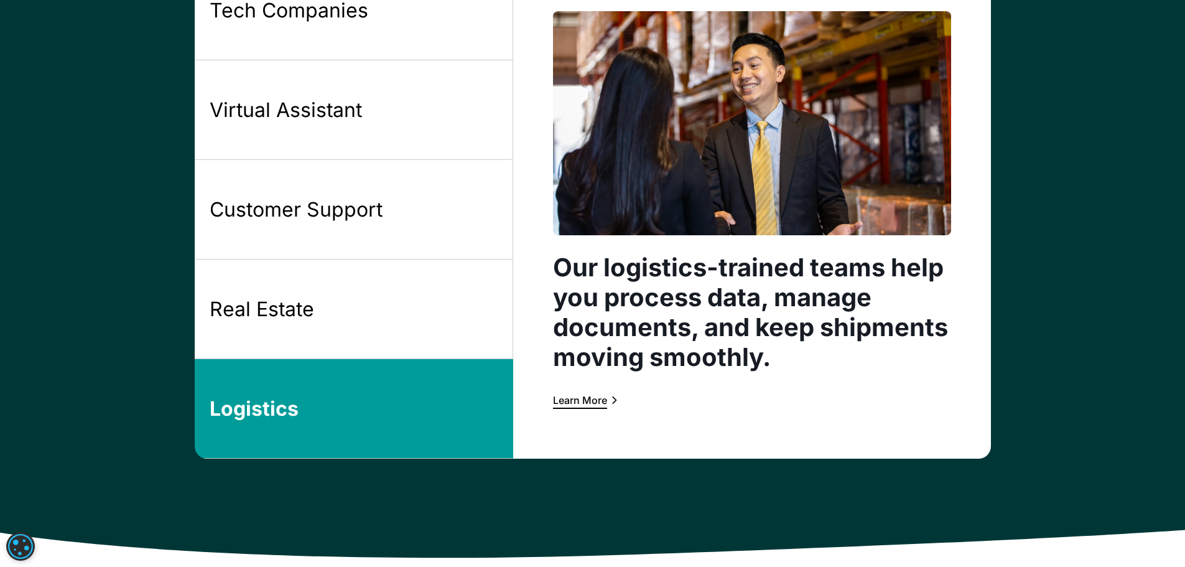
scroll to position [986, 0]
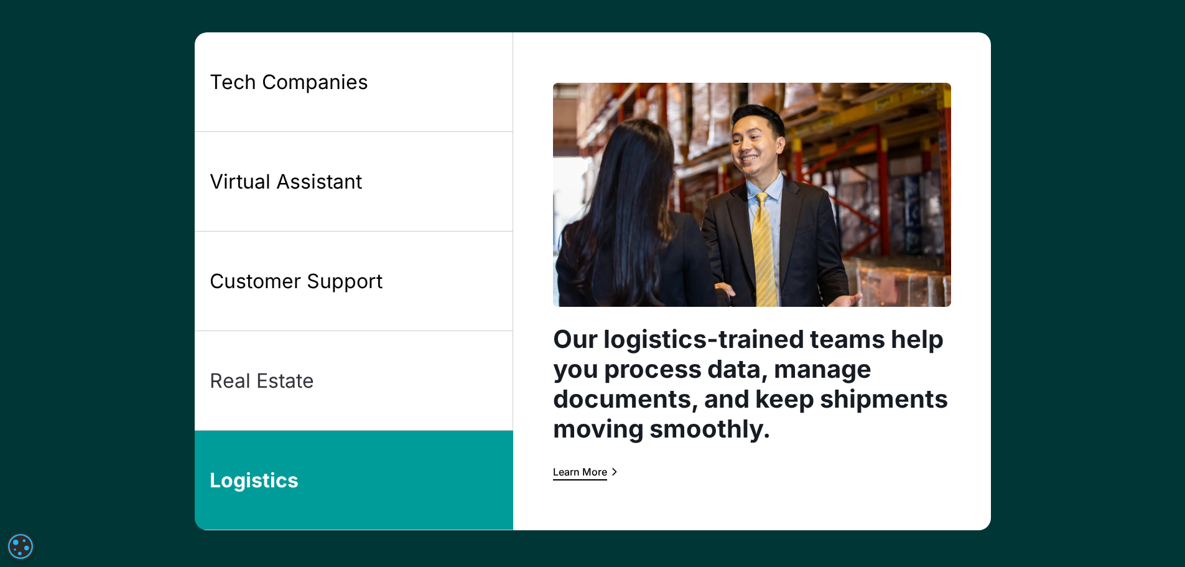
click at [417, 368] on link "Real Estate" at bounding box center [354, 381] width 318 height 100
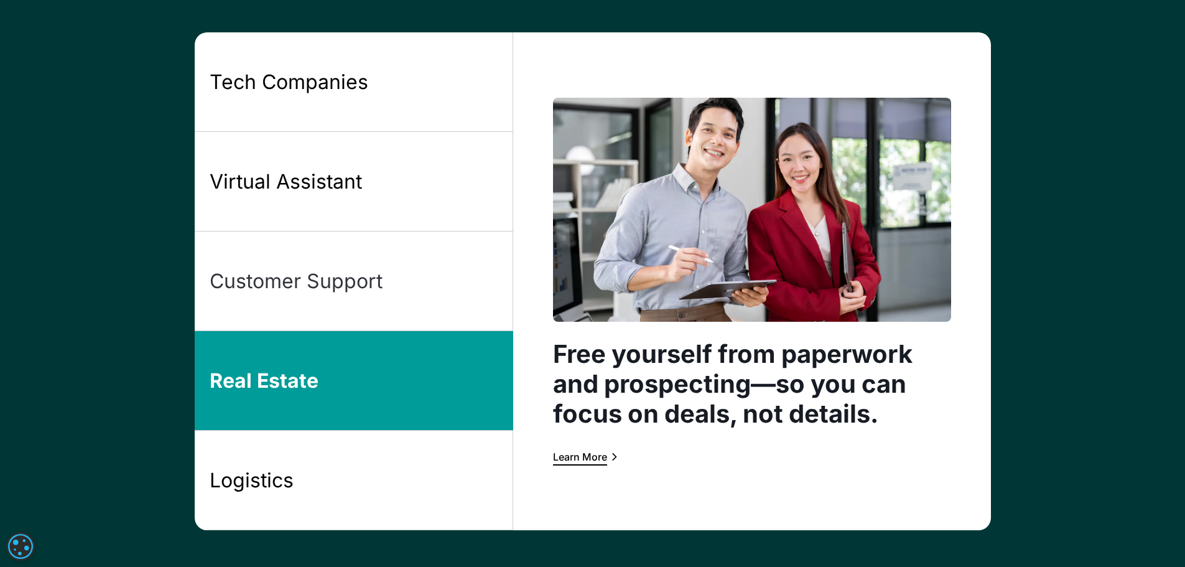
click at [435, 287] on link "Customer Support" at bounding box center [354, 281] width 318 height 100
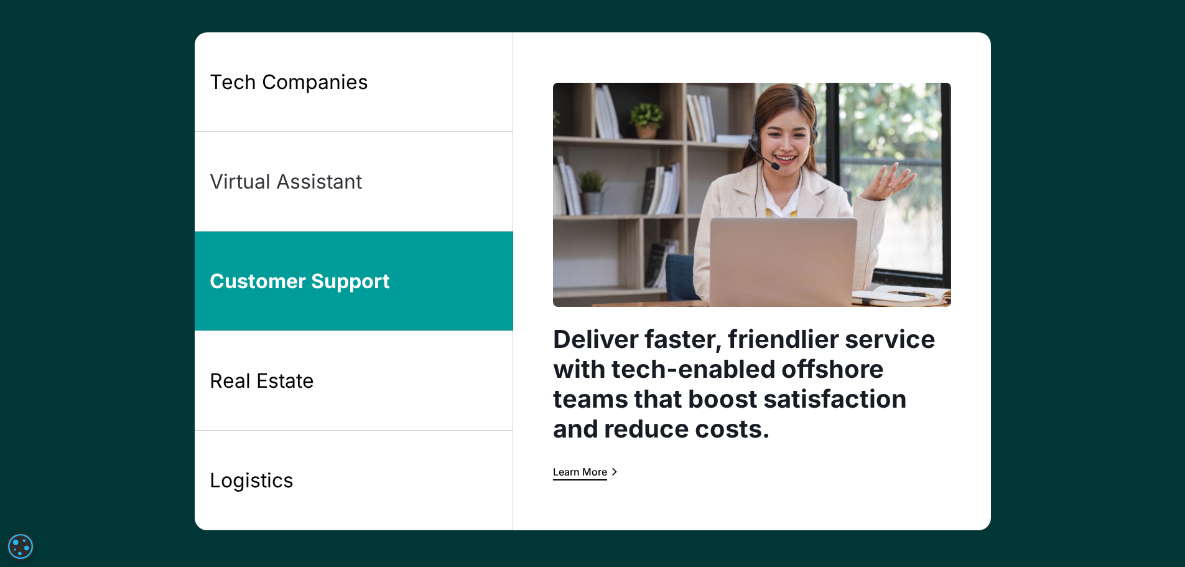
click at [420, 197] on link "Virtual Assistant" at bounding box center [354, 182] width 318 height 100
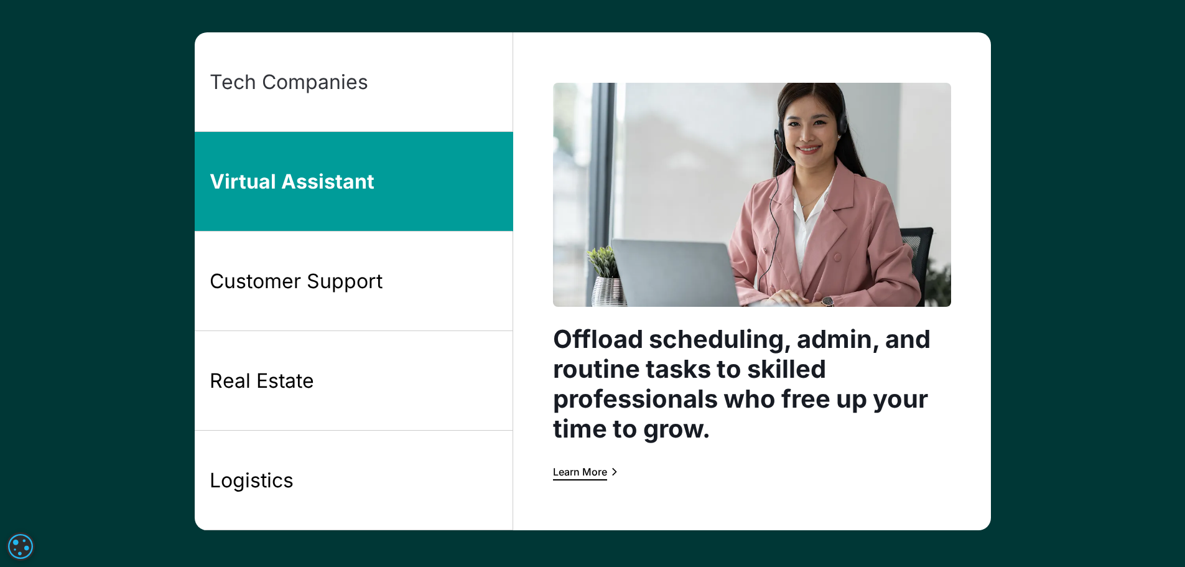
click at [454, 81] on link "Tech Companies" at bounding box center [354, 82] width 318 height 100
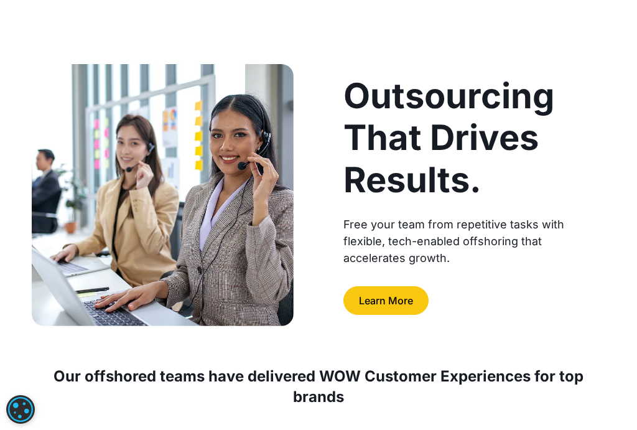
scroll to position [187, 0]
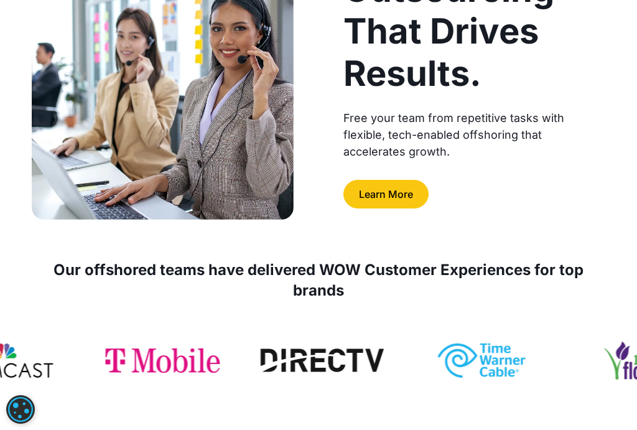
click at [403, 198] on link "Learn More" at bounding box center [385, 194] width 85 height 29
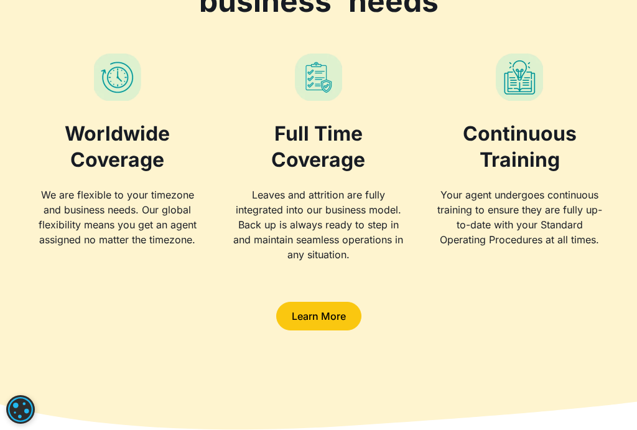
scroll to position [2228, 0]
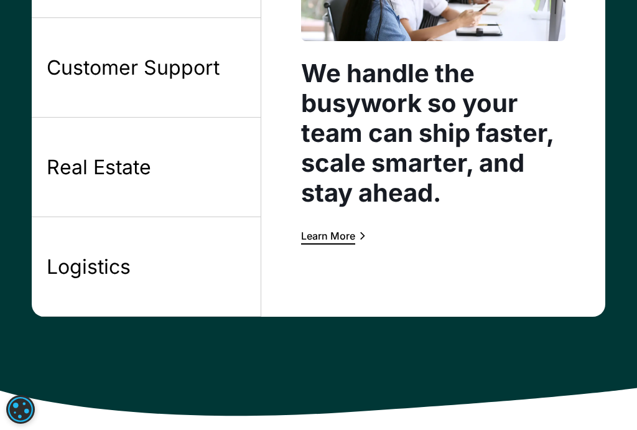
click at [205, 261] on link "Logistics" at bounding box center [147, 267] width 230 height 100
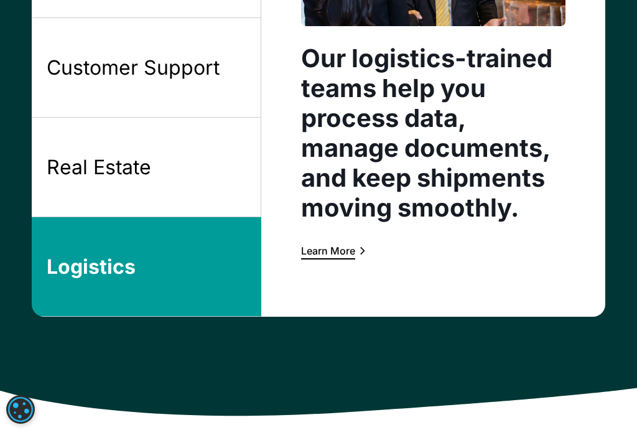
click at [176, 167] on link "Real Estate" at bounding box center [147, 168] width 230 height 100
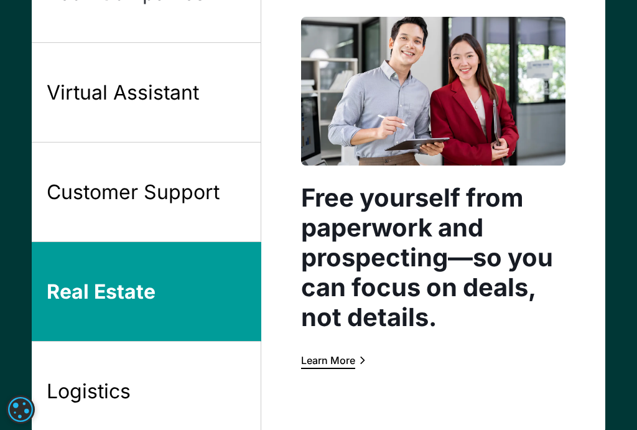
click at [183, 197] on div "Customer Support" at bounding box center [133, 192] width 173 height 26
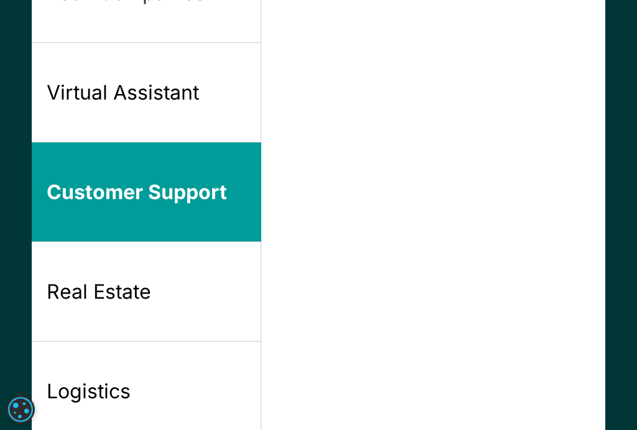
click at [189, 104] on div "Virtual Assistant" at bounding box center [123, 93] width 152 height 26
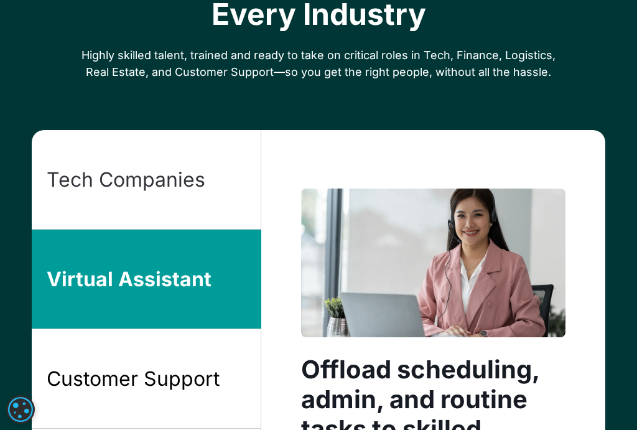
click at [162, 165] on link "Tech Companies" at bounding box center [147, 180] width 230 height 100
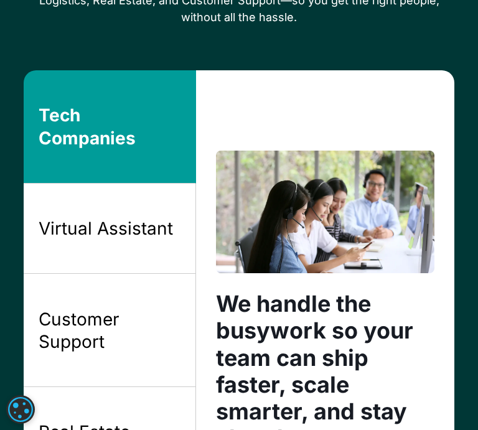
scroll to position [809, 0]
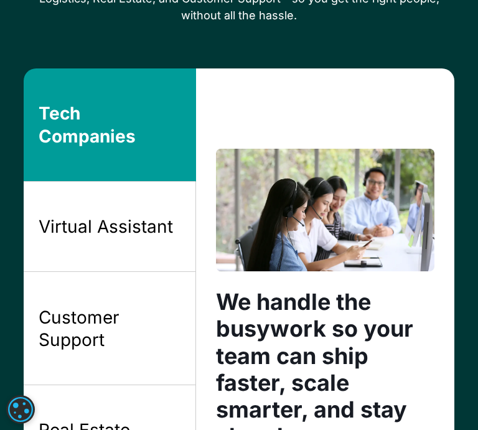
click at [100, 210] on link "Virtual Assistant" at bounding box center [110, 227] width 172 height 90
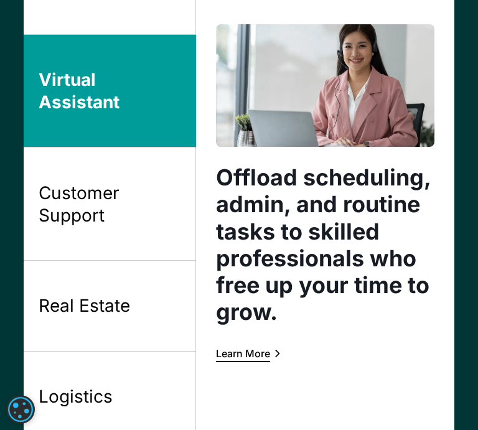
click at [174, 218] on div "Customer Support" at bounding box center [109, 204] width 141 height 45
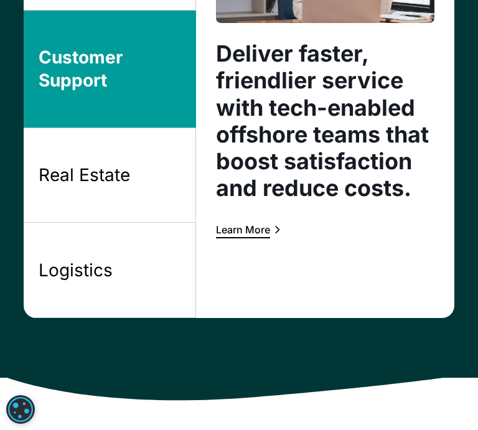
scroll to position [1057, 0]
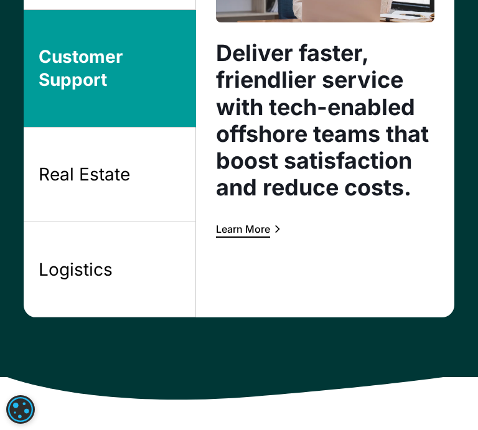
click at [130, 169] on link "Real Estate" at bounding box center [110, 175] width 172 height 95
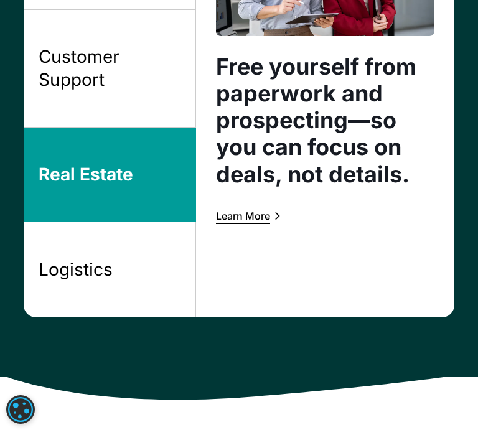
click at [109, 235] on link "Logistics" at bounding box center [110, 269] width 172 height 95
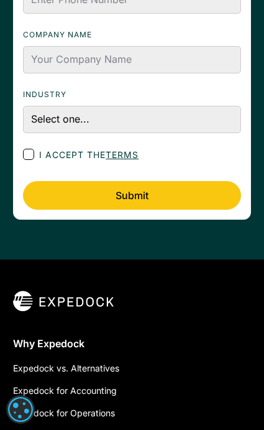
scroll to position [3631, 0]
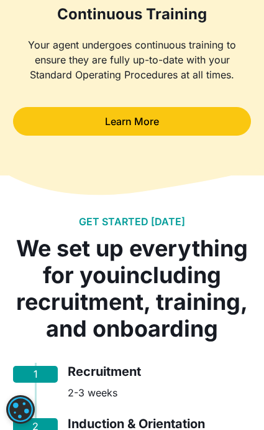
click at [150, 113] on link "Learn More" at bounding box center [132, 121] width 238 height 29
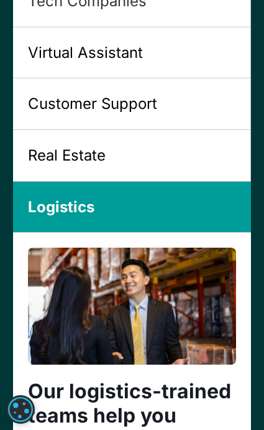
scroll to position [1028, 0]
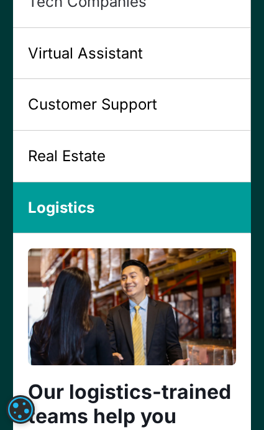
click at [125, 169] on link "Real Estate" at bounding box center [132, 157] width 238 height 52
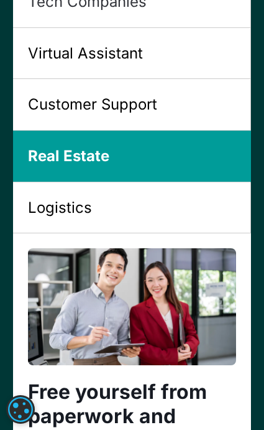
click at [157, 94] on div "Customer Support" at bounding box center [92, 104] width 129 height 21
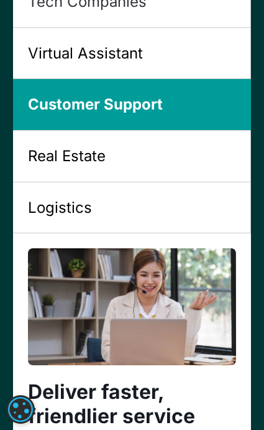
click at [165, 63] on link "Virtual Assistant" at bounding box center [132, 54] width 238 height 52
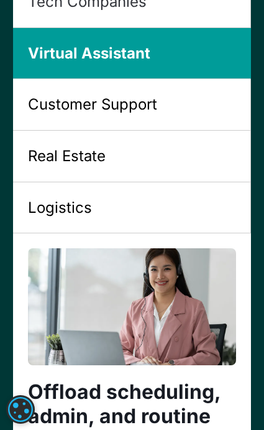
click at [168, 18] on link "Tech Companies" at bounding box center [132, 2] width 238 height 52
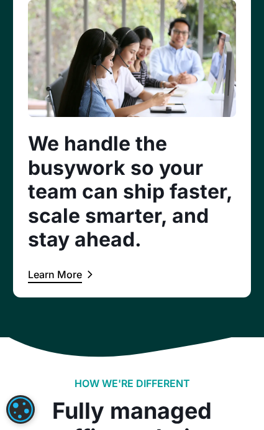
scroll to position [1276, 0]
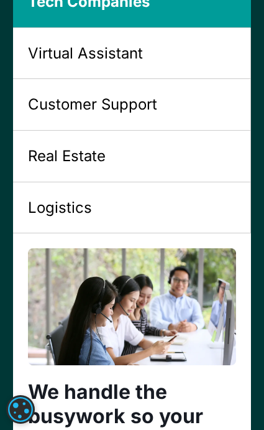
click at [163, 66] on link "Virtual Assistant" at bounding box center [132, 54] width 238 height 52
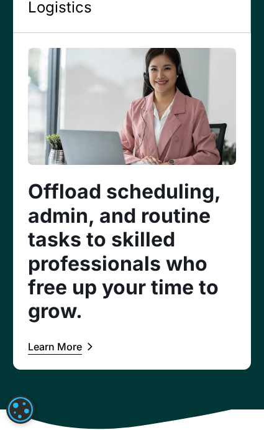
scroll to position [1090, 0]
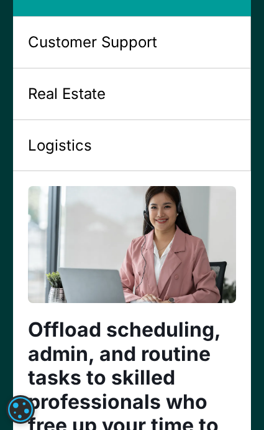
click at [162, 39] on link "Customer Support" at bounding box center [132, 43] width 238 height 52
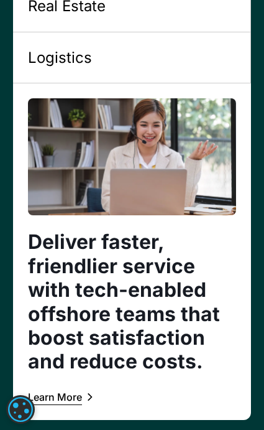
scroll to position [1152, 0]
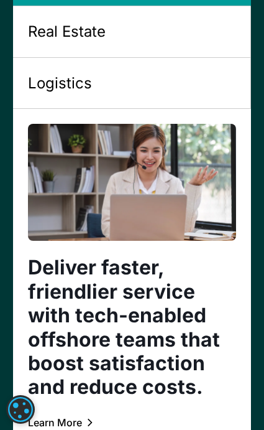
click at [146, 35] on link "Real Estate" at bounding box center [132, 32] width 238 height 52
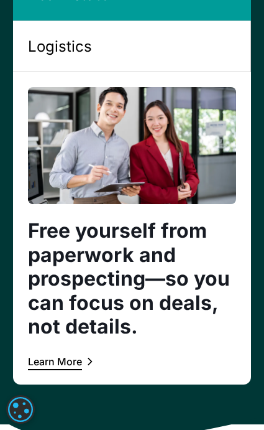
scroll to position [1214, 0]
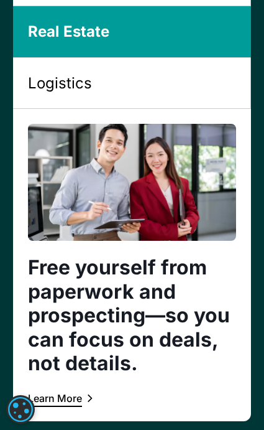
click at [116, 87] on link "Logistics" at bounding box center [132, 84] width 238 height 52
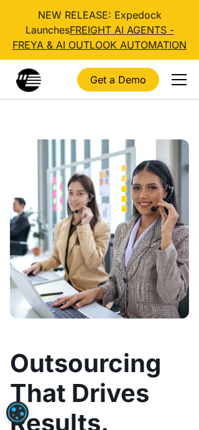
scroll to position [62, 0]
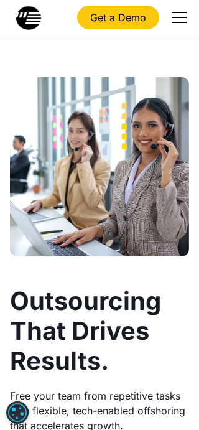
click at [183, 7] on div "menu" at bounding box center [179, 17] width 30 height 30
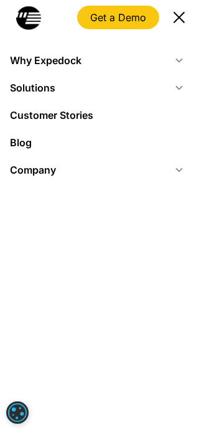
click at [179, 17] on div "menu" at bounding box center [179, 16] width 11 height 11
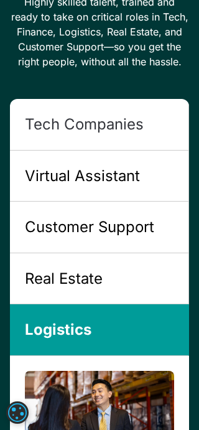
click at [124, 144] on link "Tech Companies" at bounding box center [99, 125] width 179 height 52
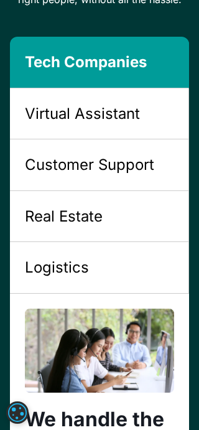
click at [125, 125] on link "Virtual Assistant" at bounding box center [99, 114] width 179 height 52
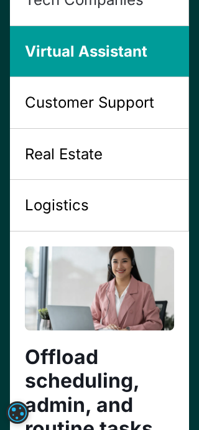
click at [116, 101] on div "Customer Support" at bounding box center [89, 102] width 129 height 21
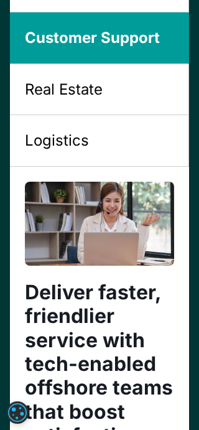
scroll to position [1120, 0]
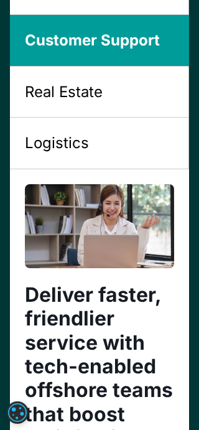
click at [118, 104] on link "Real Estate" at bounding box center [99, 93] width 179 height 52
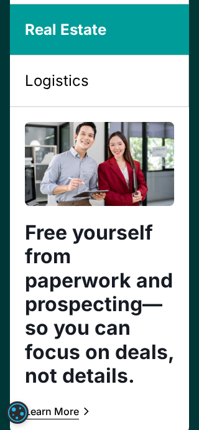
click at [126, 89] on link "Logistics" at bounding box center [99, 81] width 179 height 52
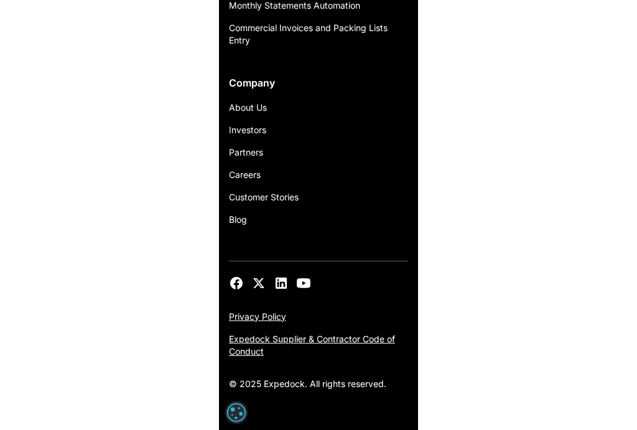
scroll to position [3472, 0]
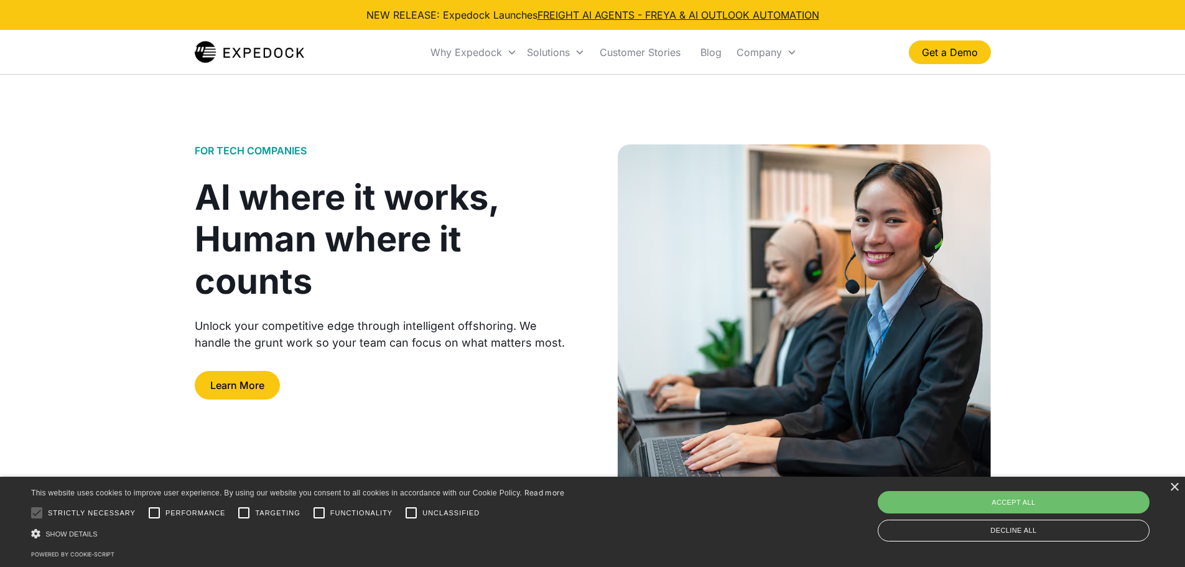
click at [1179, 487] on div "× This website uses cookies to improve user experience. By using our website yo…" at bounding box center [592, 521] width 1185 height 90
click at [1174, 485] on div "×" at bounding box center [1173, 487] width 9 height 9
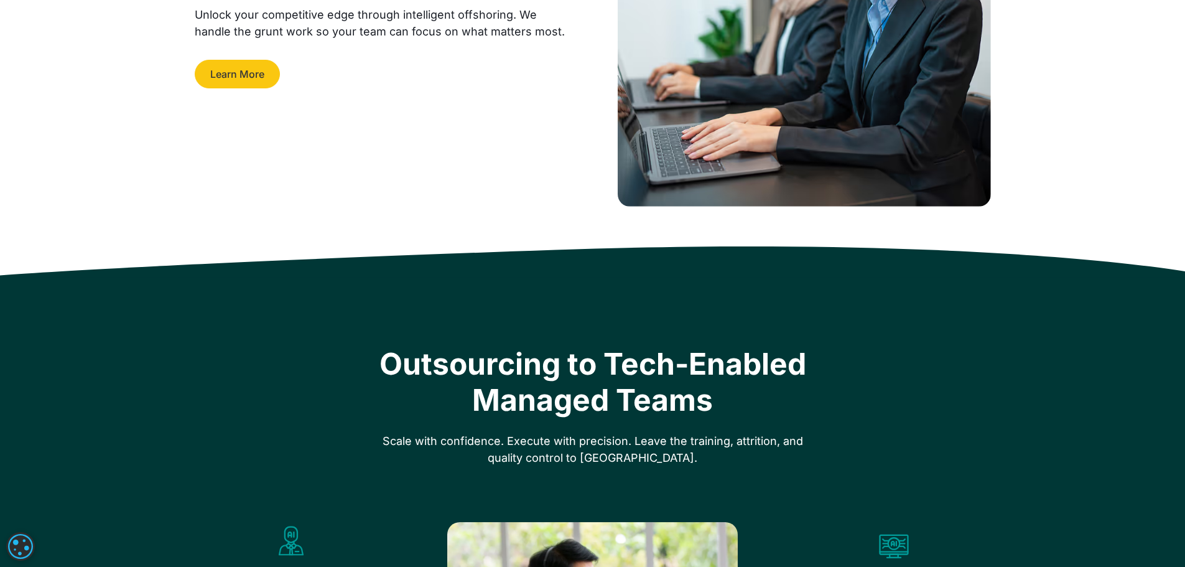
click at [246, 69] on link "Learn More" at bounding box center [237, 74] width 85 height 29
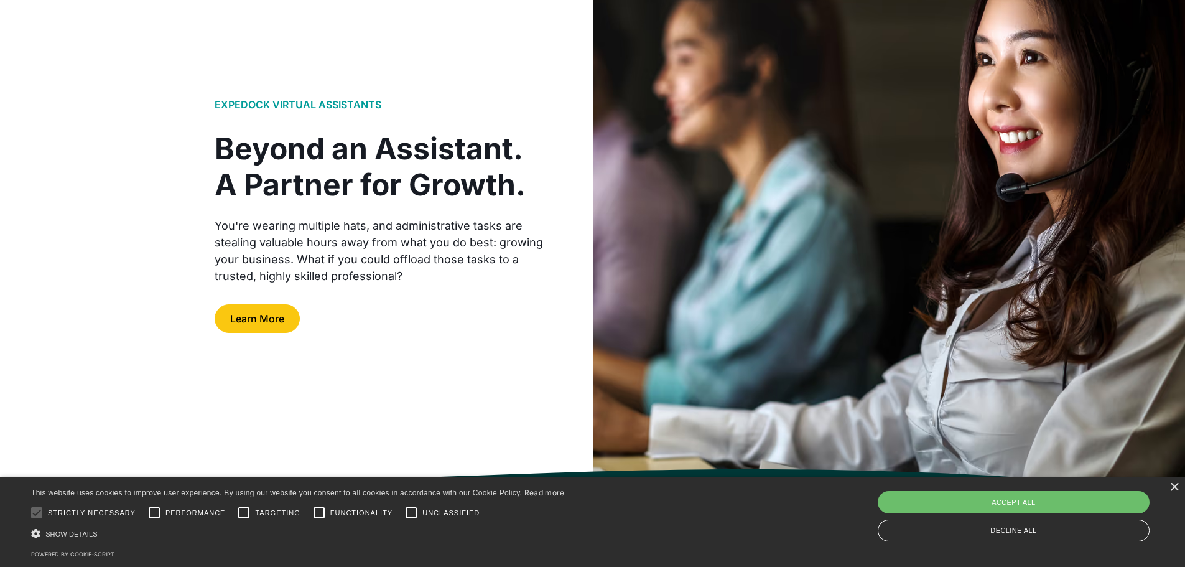
scroll to position [187, 0]
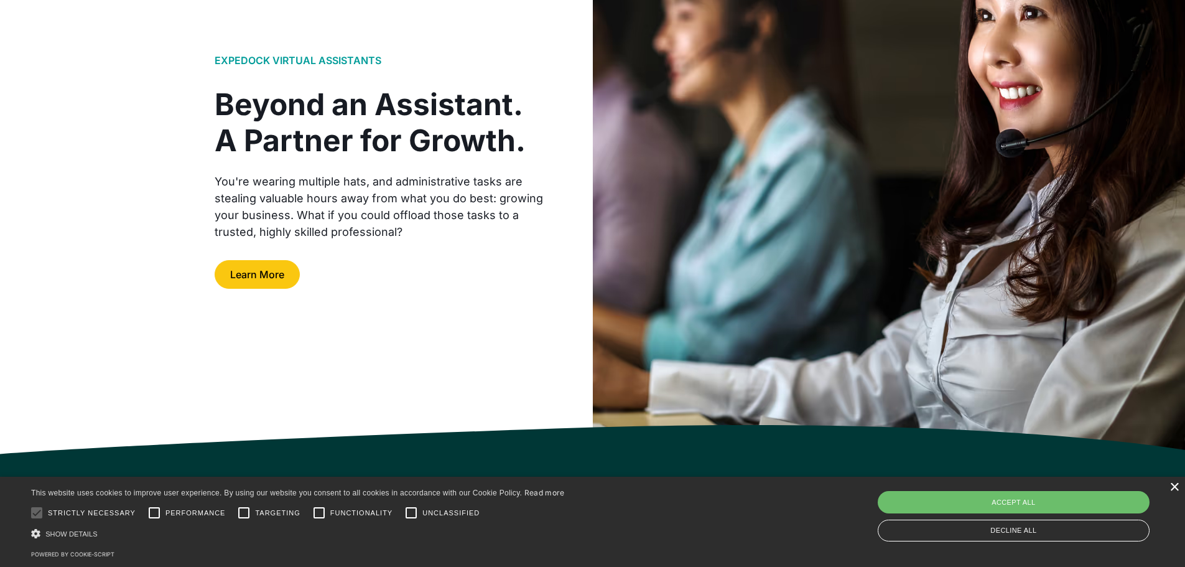
click at [1175, 487] on div "×" at bounding box center [1173, 487] width 9 height 9
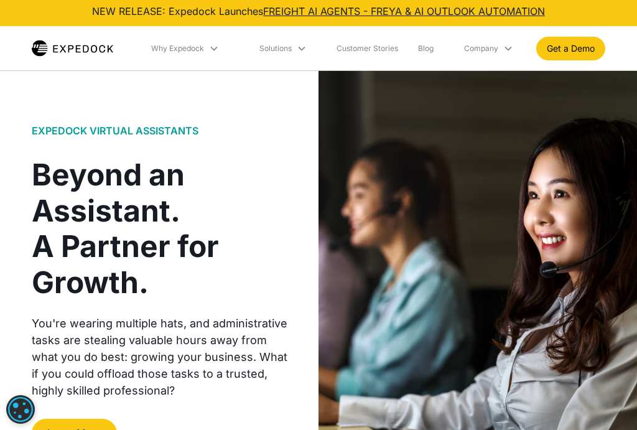
scroll to position [0, 0]
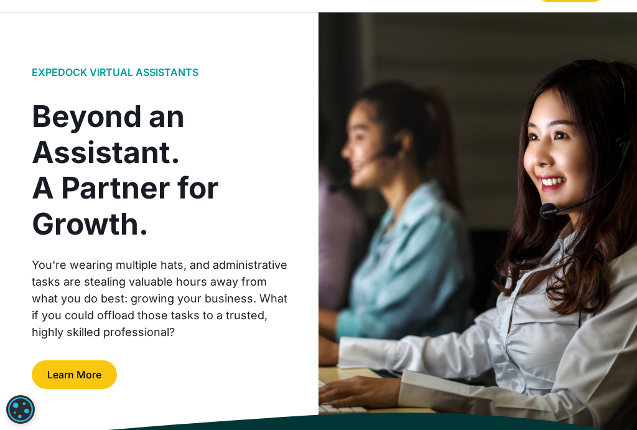
click at [83, 380] on link "Learn More" at bounding box center [74, 374] width 85 height 29
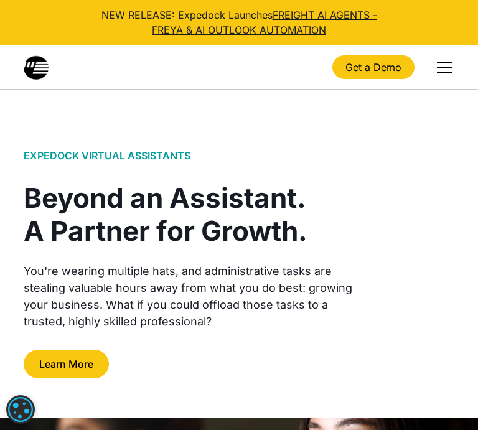
click at [100, 366] on link "Learn More" at bounding box center [66, 364] width 85 height 29
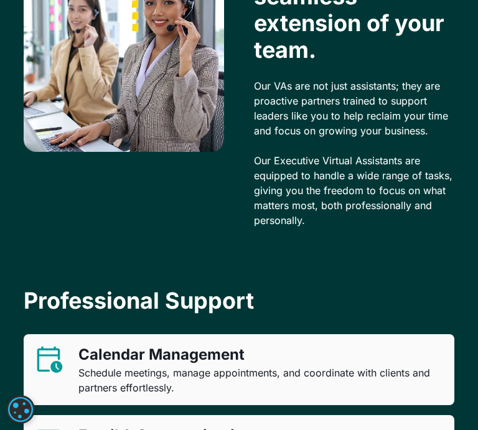
scroll to position [898, 0]
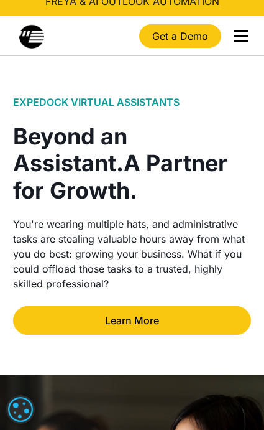
click at [119, 306] on link "Learn More" at bounding box center [132, 320] width 238 height 29
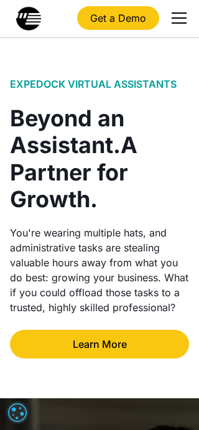
scroll to position [62, 0]
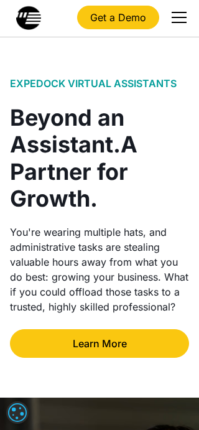
click at [109, 340] on link "Learn More" at bounding box center [99, 343] width 179 height 29
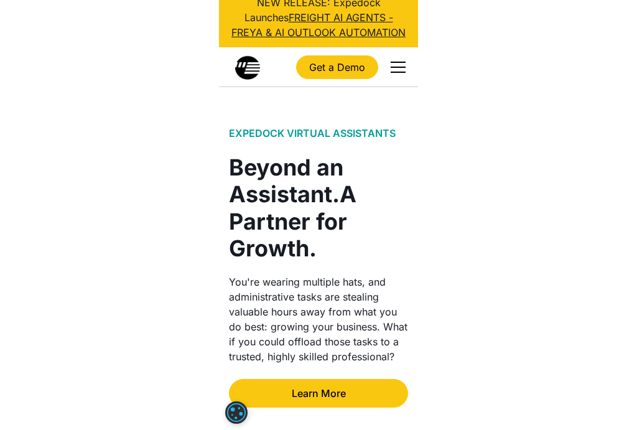
scroll to position [0, 0]
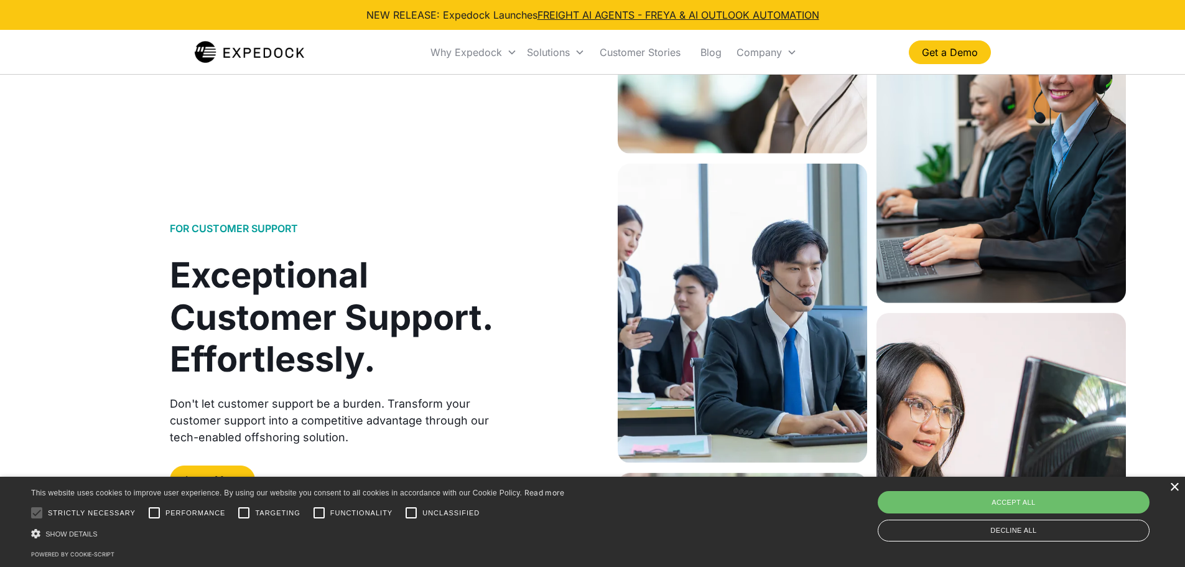
click at [1176, 485] on div "×" at bounding box center [1173, 487] width 9 height 9
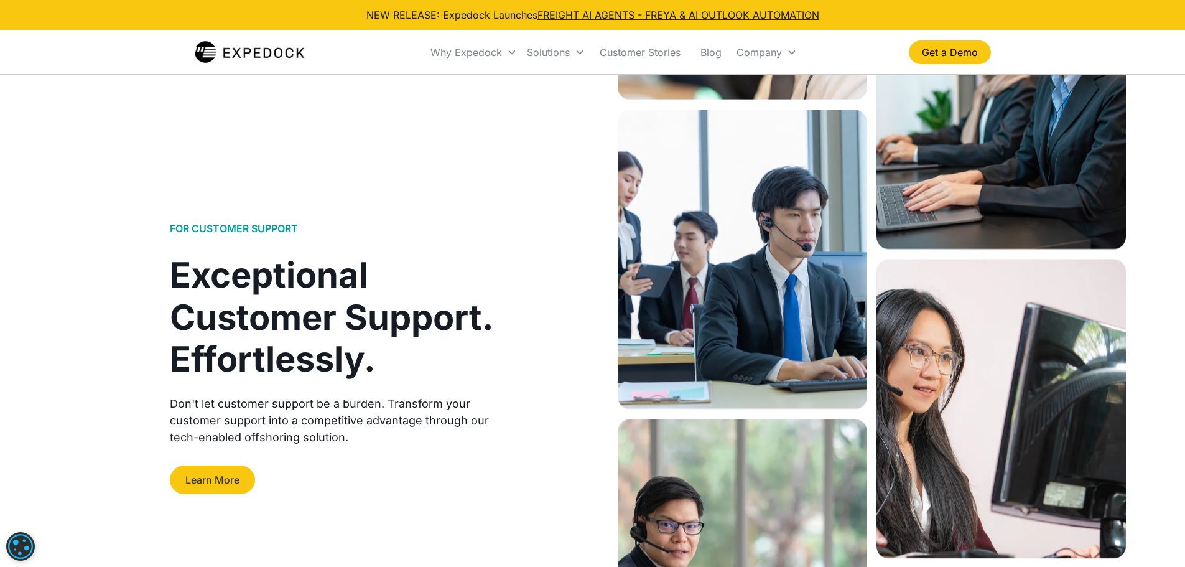
click at [244, 481] on link "Learn More" at bounding box center [212, 479] width 85 height 29
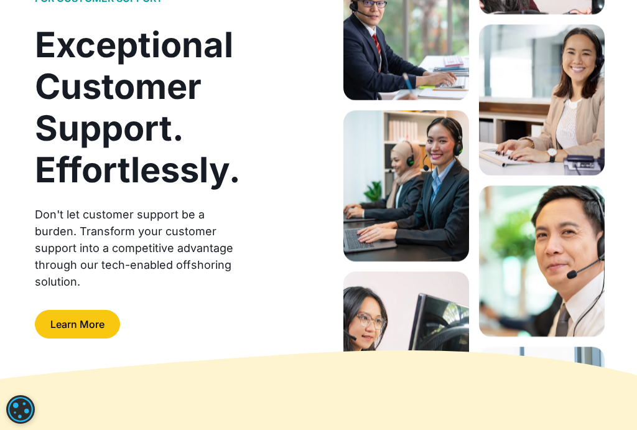
click at [96, 323] on link "Learn More" at bounding box center [77, 324] width 85 height 29
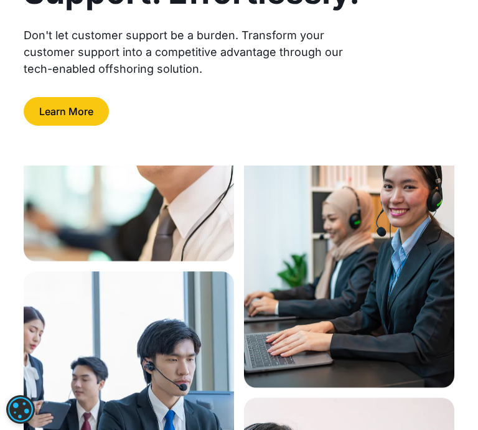
click at [81, 107] on link "Learn More" at bounding box center [66, 111] width 85 height 29
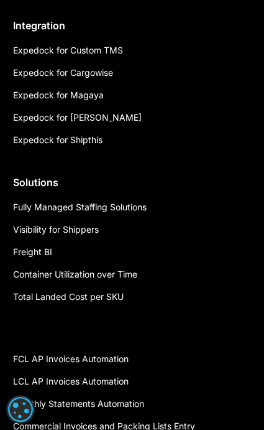
scroll to position [3039, 0]
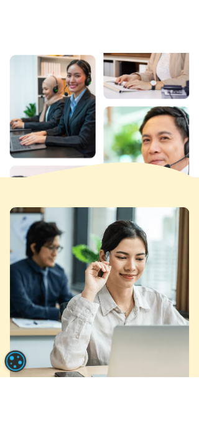
scroll to position [0, 0]
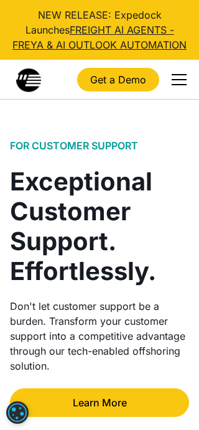
click at [174, 84] on div "menu" at bounding box center [179, 84] width 15 height 1
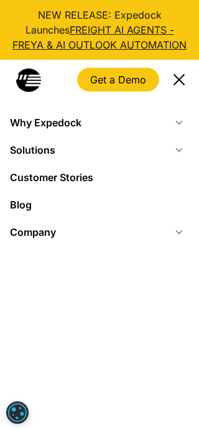
click at [181, 81] on div "menu" at bounding box center [179, 78] width 11 height 11
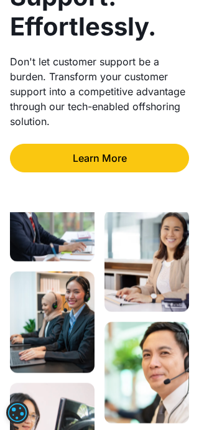
scroll to position [249, 0]
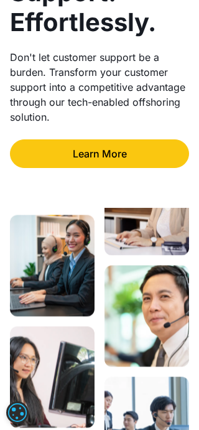
click at [118, 151] on link "Learn More" at bounding box center [99, 153] width 179 height 29
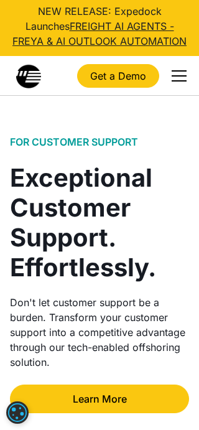
scroll to position [0, 0]
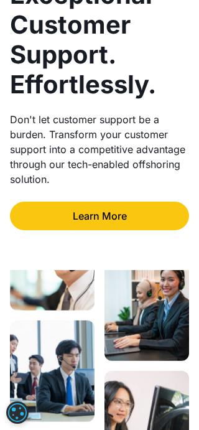
click at [125, 211] on link "Learn More" at bounding box center [99, 216] width 179 height 29
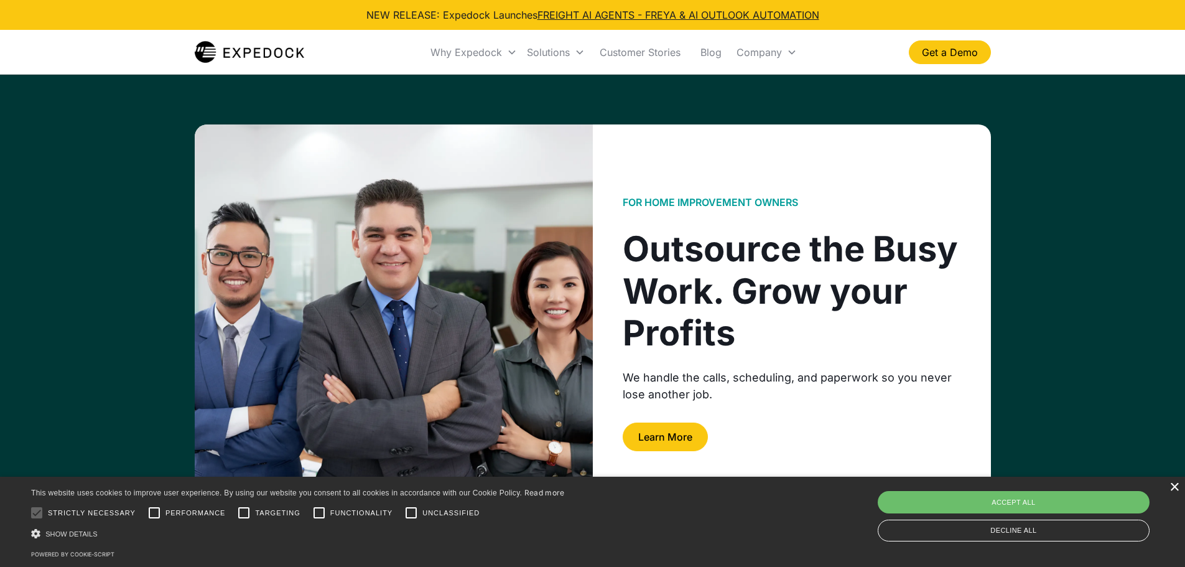
click at [1174, 485] on div "×" at bounding box center [1173, 487] width 9 height 9
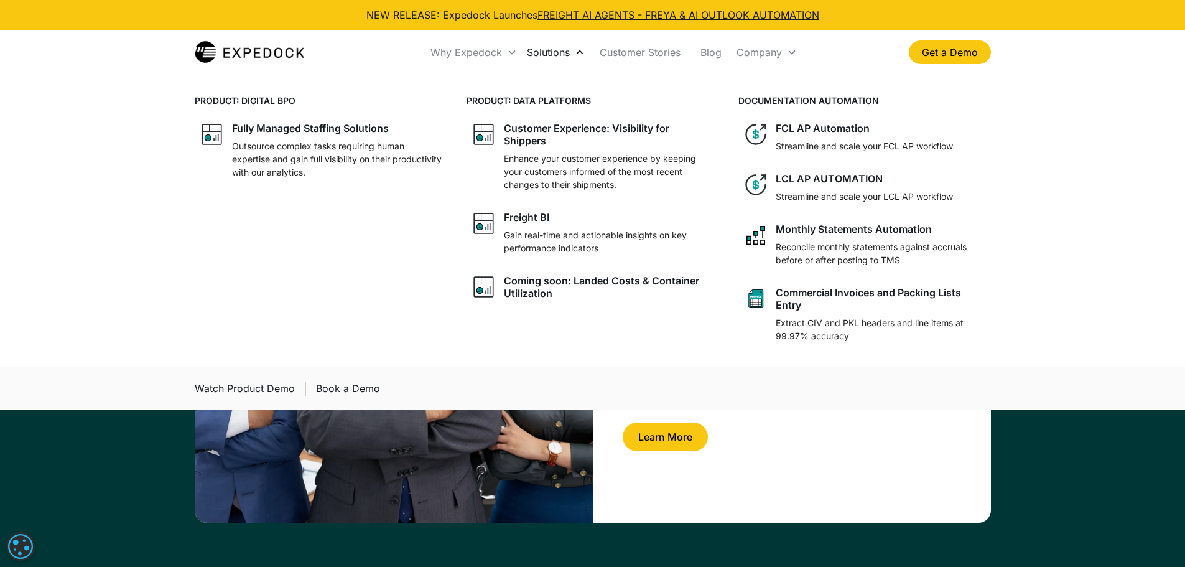
click at [580, 58] on div "Solutions" at bounding box center [556, 52] width 68 height 42
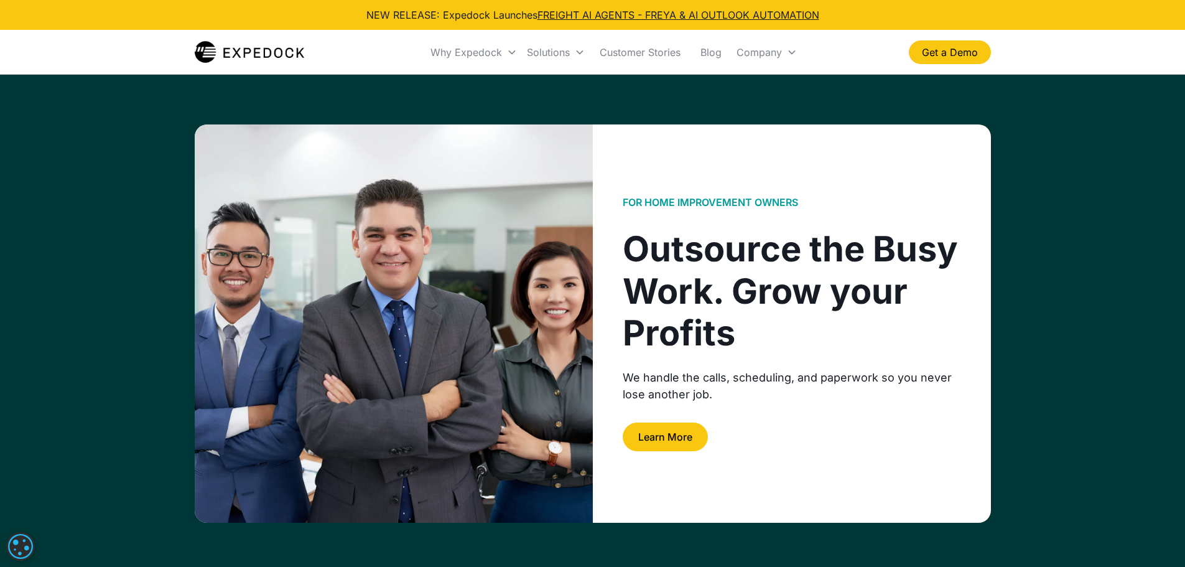
click at [899, 453] on div "FOR Home improvement owners Outsource the Busy Work. Grow your Profits We handl…" at bounding box center [792, 323] width 398 height 398
click at [700, 442] on link "Learn More" at bounding box center [665, 436] width 85 height 29
click at [686, 443] on link "Learn More" at bounding box center [665, 436] width 85 height 29
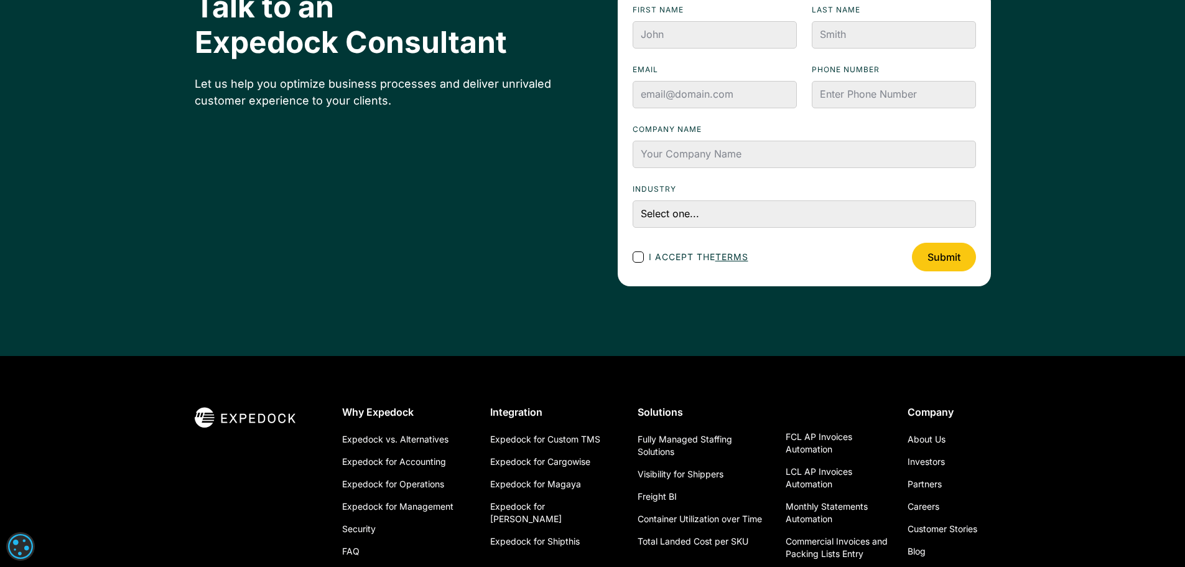
scroll to position [1803, 0]
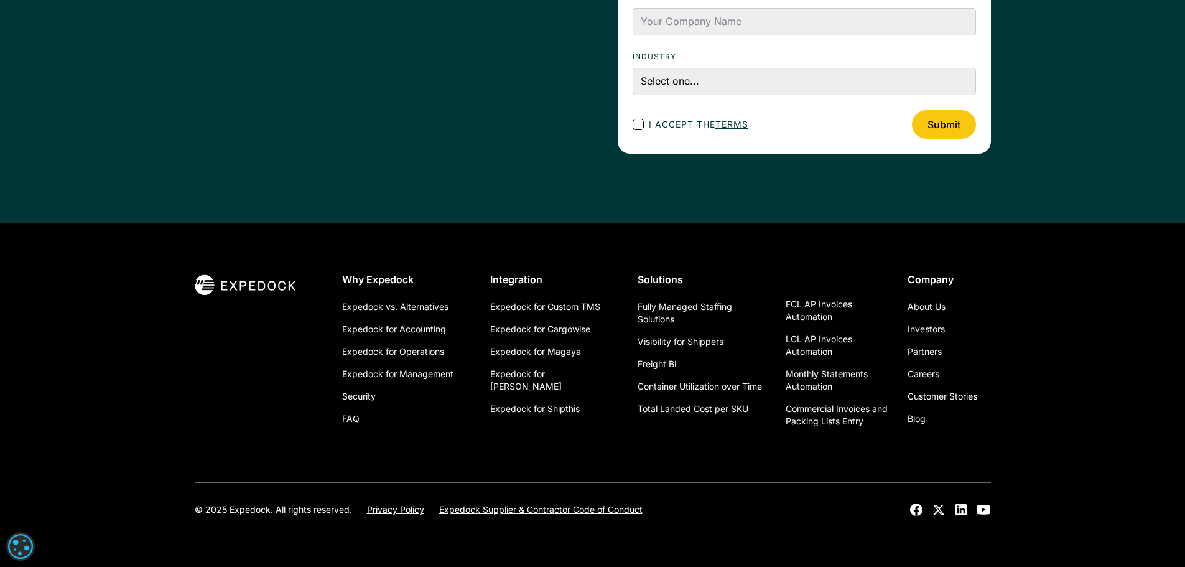
click at [768, 468] on div "Why Expedock Expedock vs. Alternatives Expedock for Accounting Expedock for Ope…" at bounding box center [593, 377] width 796 height 209
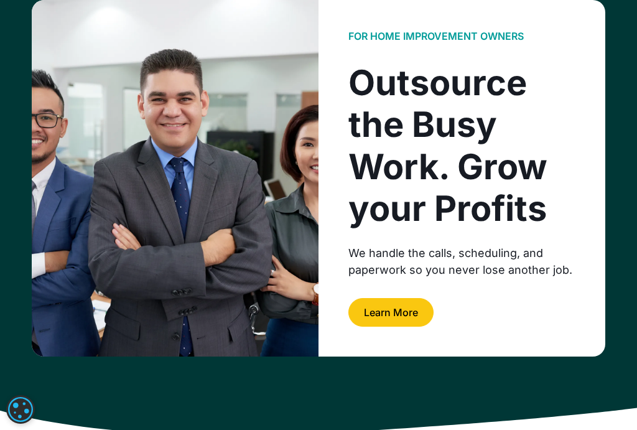
scroll to position [0, 0]
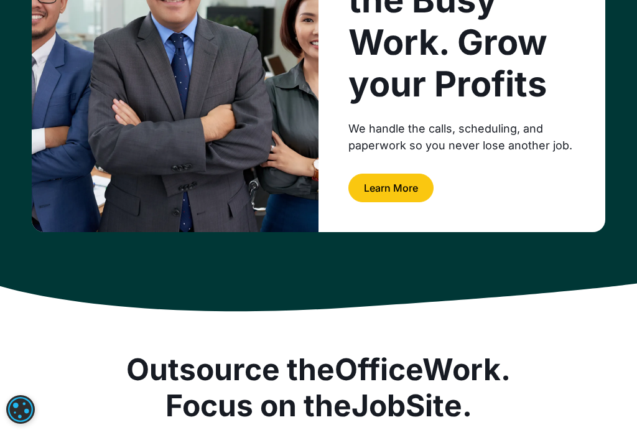
click at [388, 185] on link "Learn More" at bounding box center [390, 188] width 85 height 29
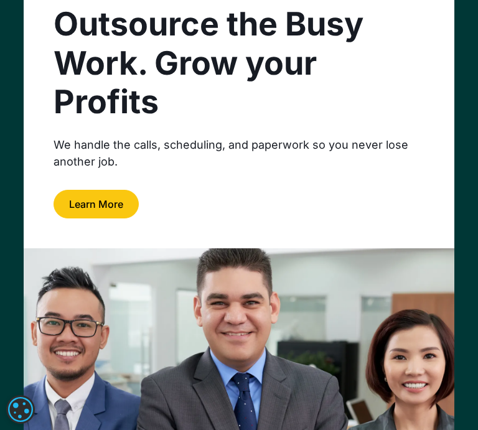
click at [87, 204] on link "Learn More" at bounding box center [95, 204] width 85 height 29
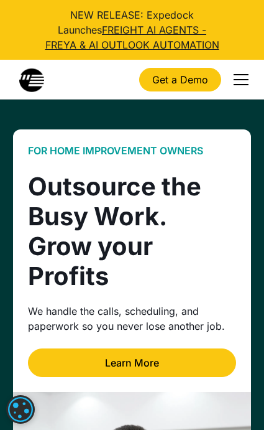
click at [244, 78] on div "menu" at bounding box center [241, 80] width 30 height 30
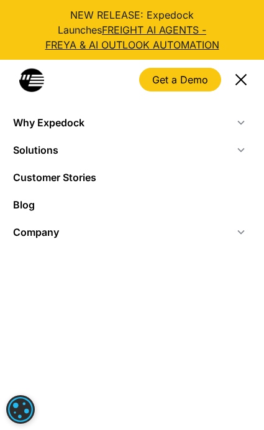
click at [241, 70] on div "menu" at bounding box center [241, 80] width 30 height 30
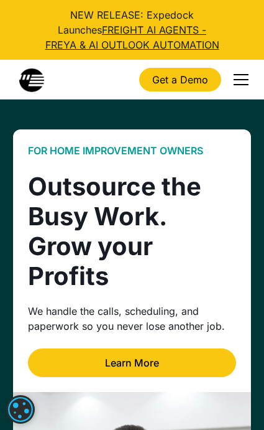
click at [132, 363] on link "Learn More" at bounding box center [132, 362] width 208 height 29
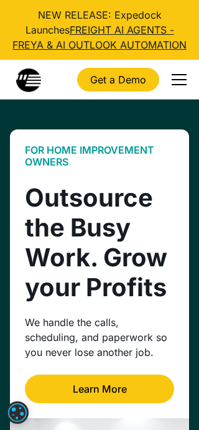
click at [180, 80] on div "menu" at bounding box center [179, 79] width 15 height 1
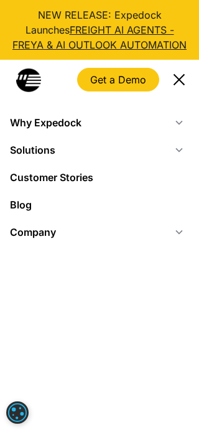
click at [179, 80] on div "menu" at bounding box center [179, 78] width 11 height 11
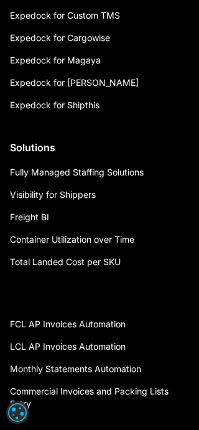
scroll to position [3784, 0]
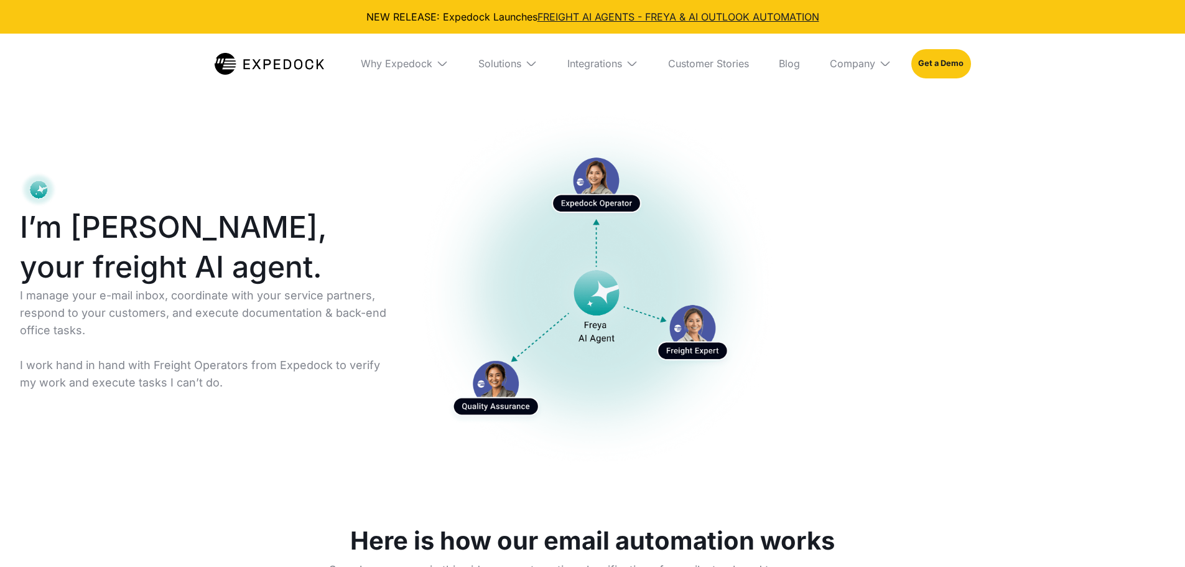
select select
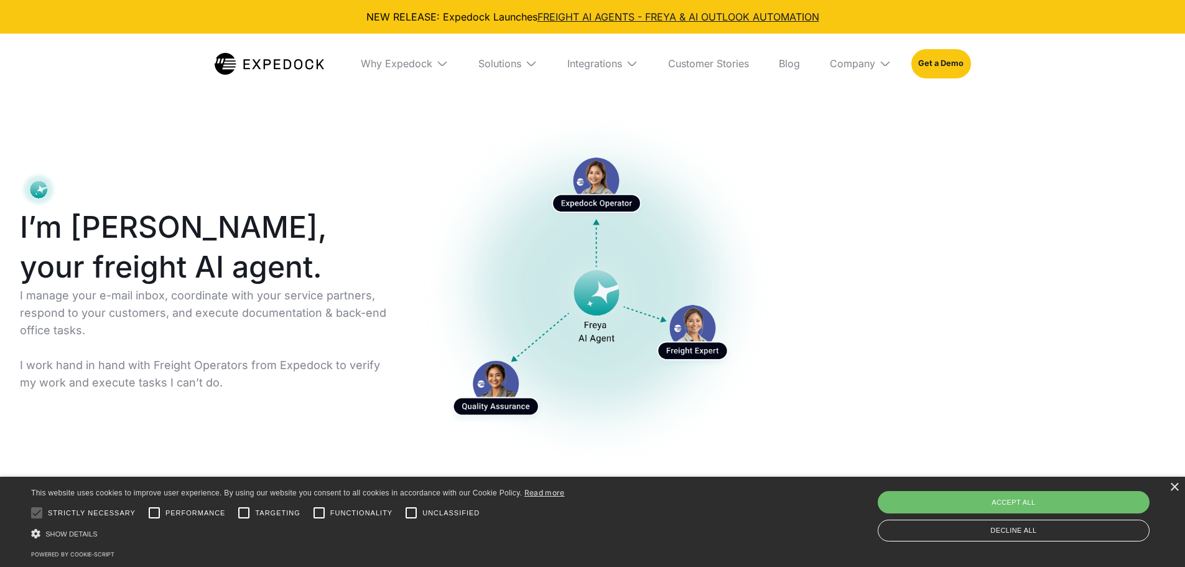
click at [532, 64] on img at bounding box center [531, 63] width 12 height 12
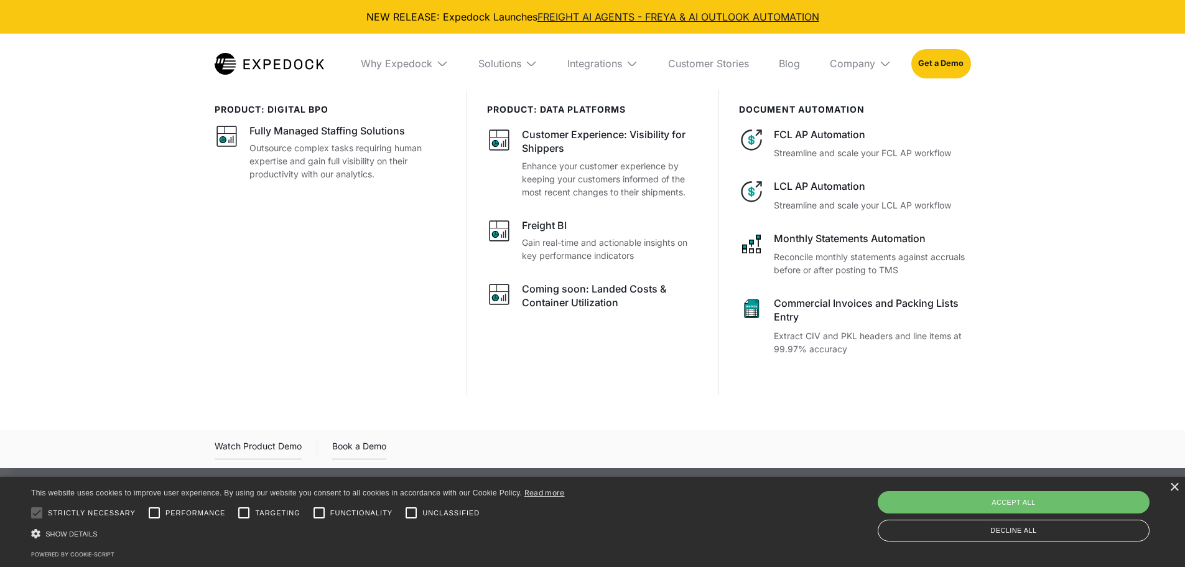
click at [532, 64] on img at bounding box center [531, 63] width 12 height 12
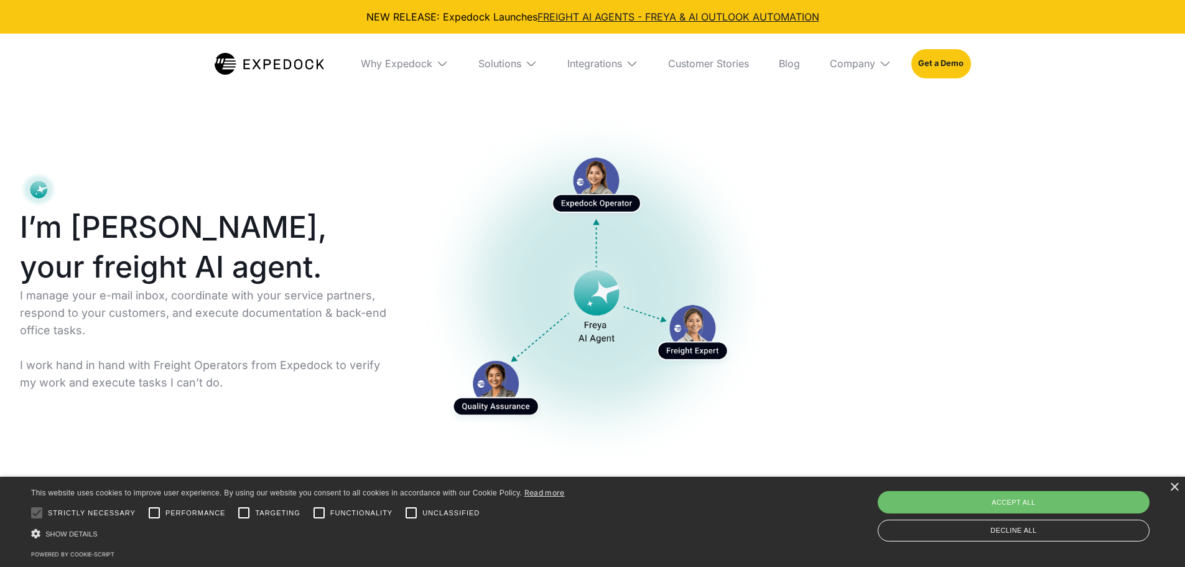
click at [532, 64] on img at bounding box center [531, 63] width 12 height 12
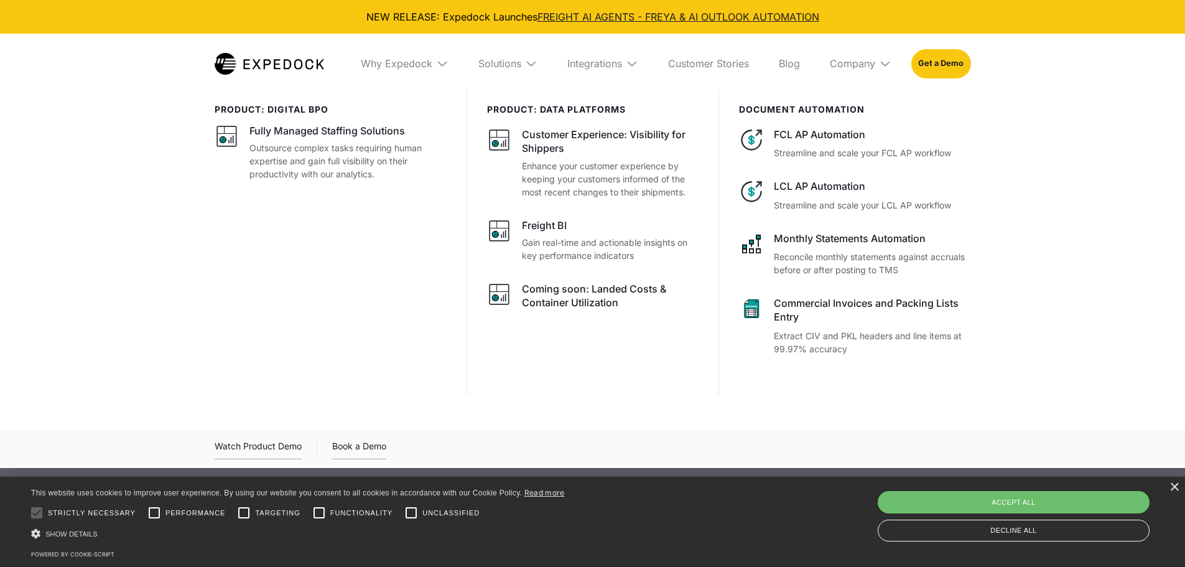
click at [443, 65] on img at bounding box center [442, 63] width 12 height 12
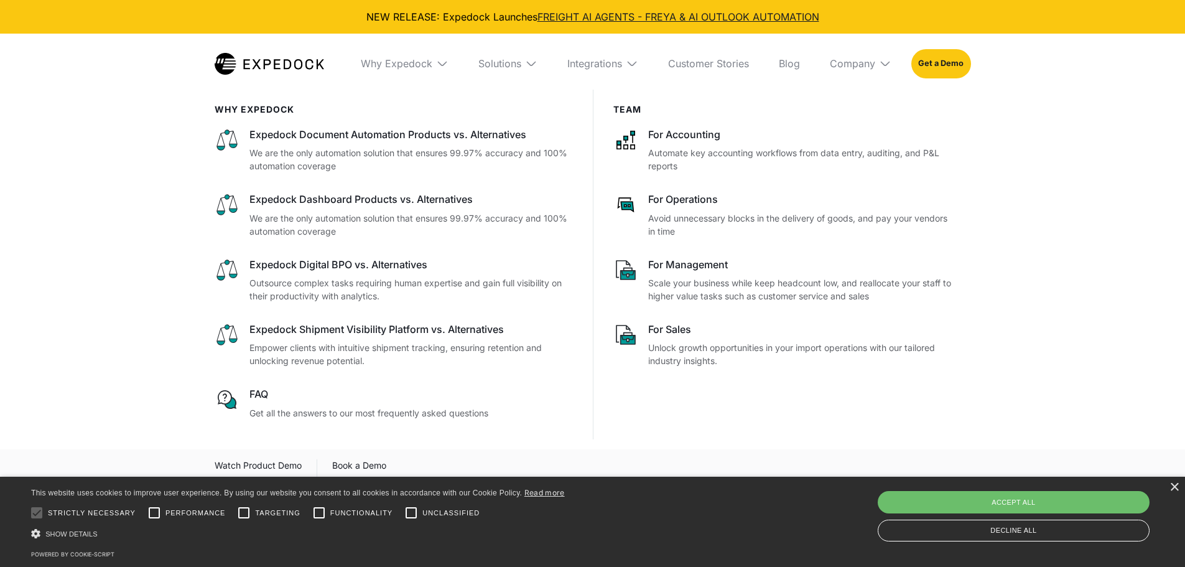
click at [634, 68] on img at bounding box center [632, 63] width 12 height 12
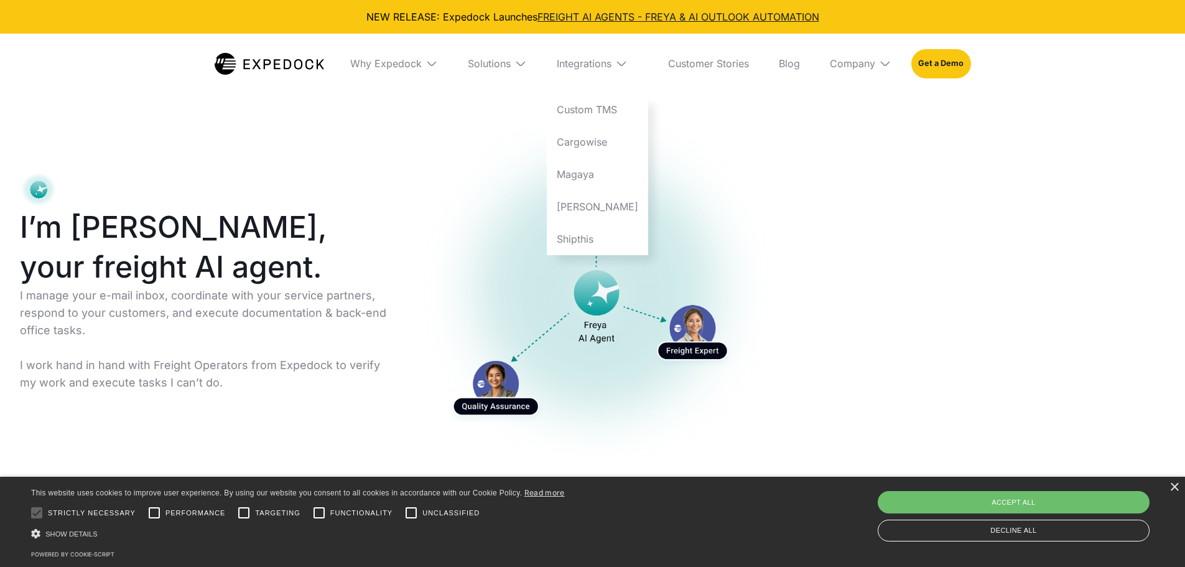
click at [628, 64] on img at bounding box center [621, 63] width 12 height 12
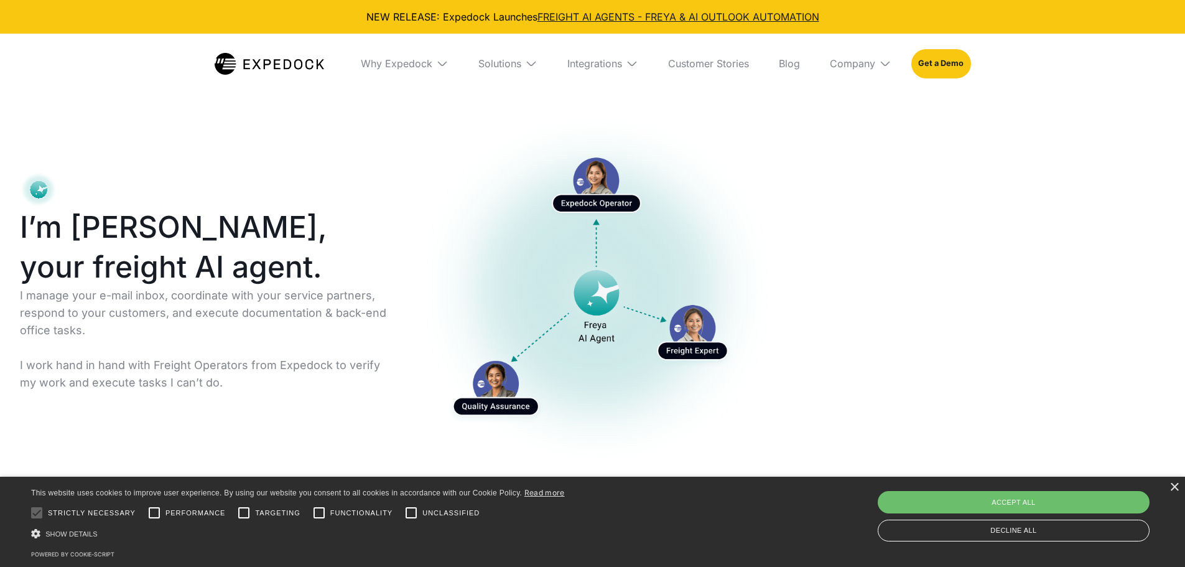
click at [635, 64] on img at bounding box center [632, 63] width 12 height 12
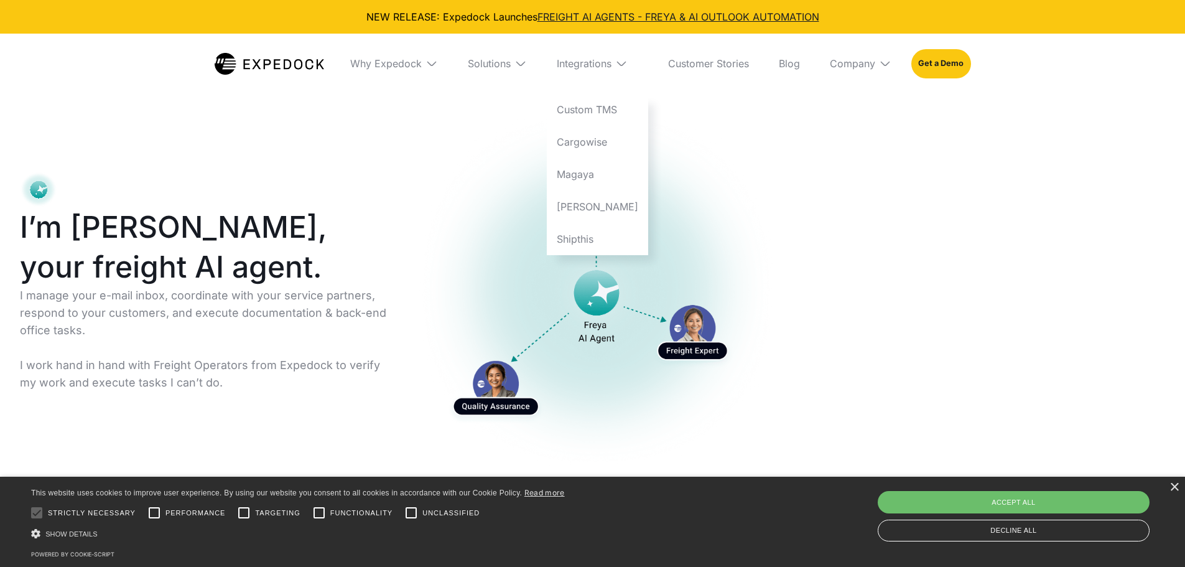
click at [628, 64] on img at bounding box center [621, 63] width 12 height 12
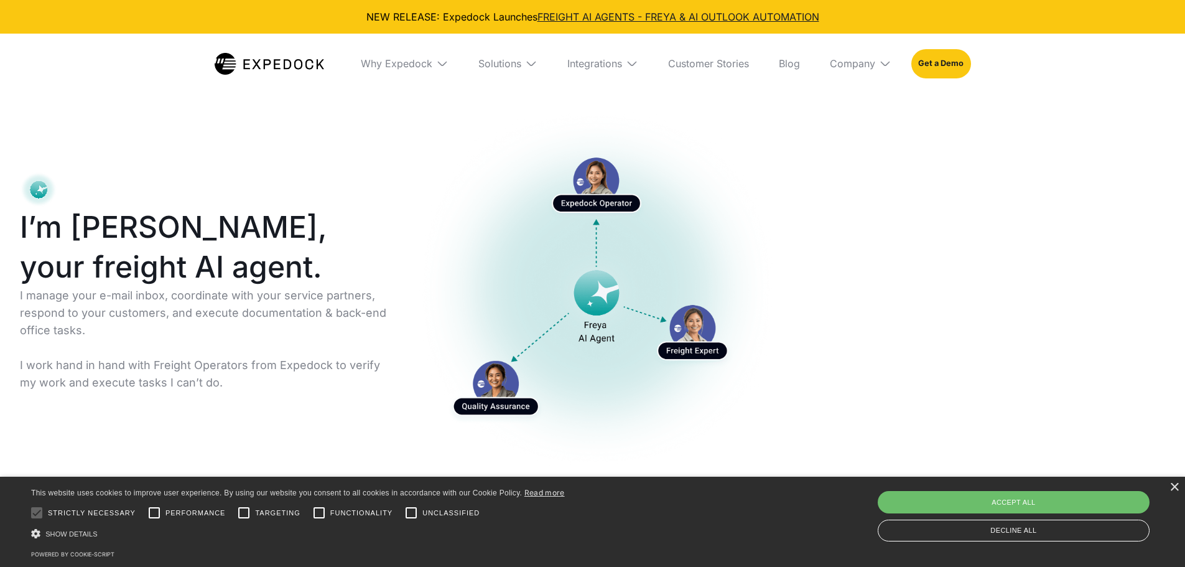
click at [628, 66] on img at bounding box center [632, 63] width 12 height 12
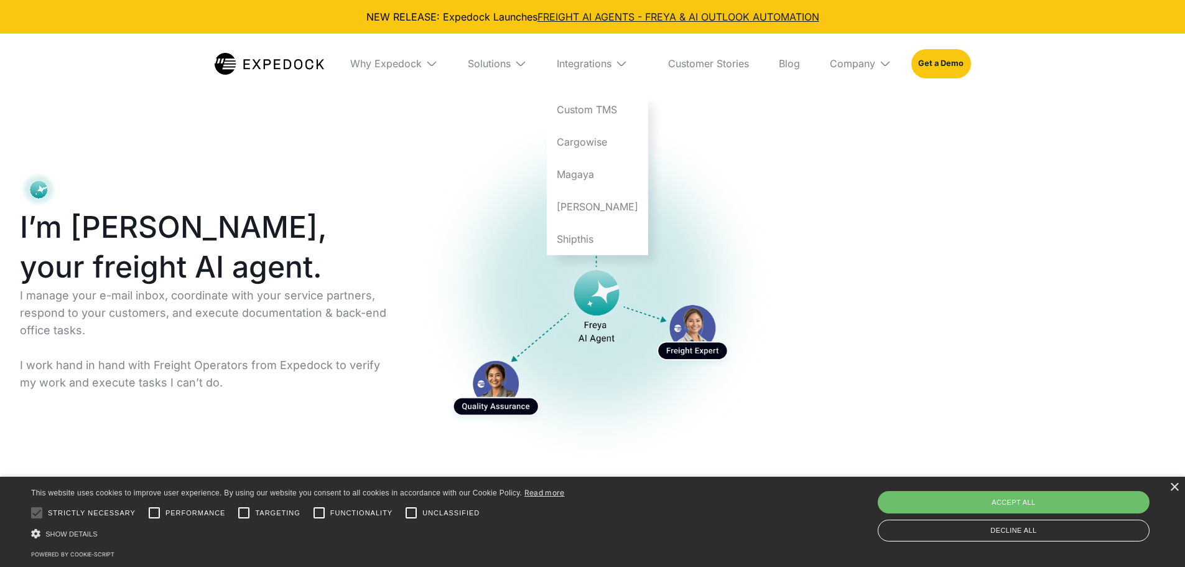
click at [780, 185] on div "I’m [PERSON_NAME], your freight AI agent. I manage your e-mail inbox, coordinat…" at bounding box center [398, 289] width 796 height 399
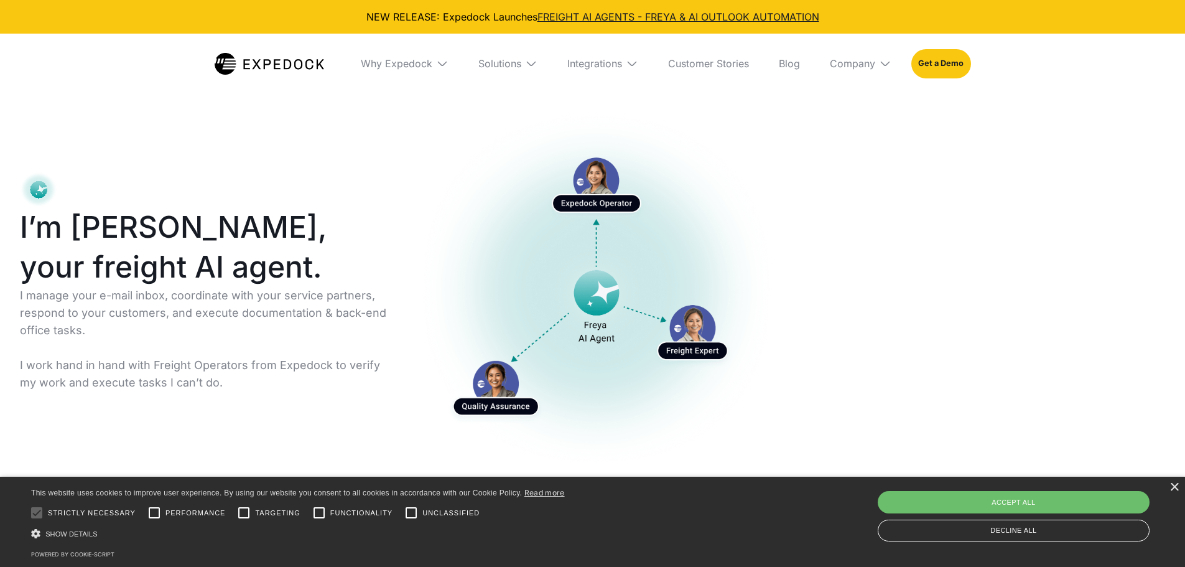
click at [884, 63] on img at bounding box center [885, 63] width 12 height 12
click at [638, 63] on img at bounding box center [632, 63] width 12 height 12
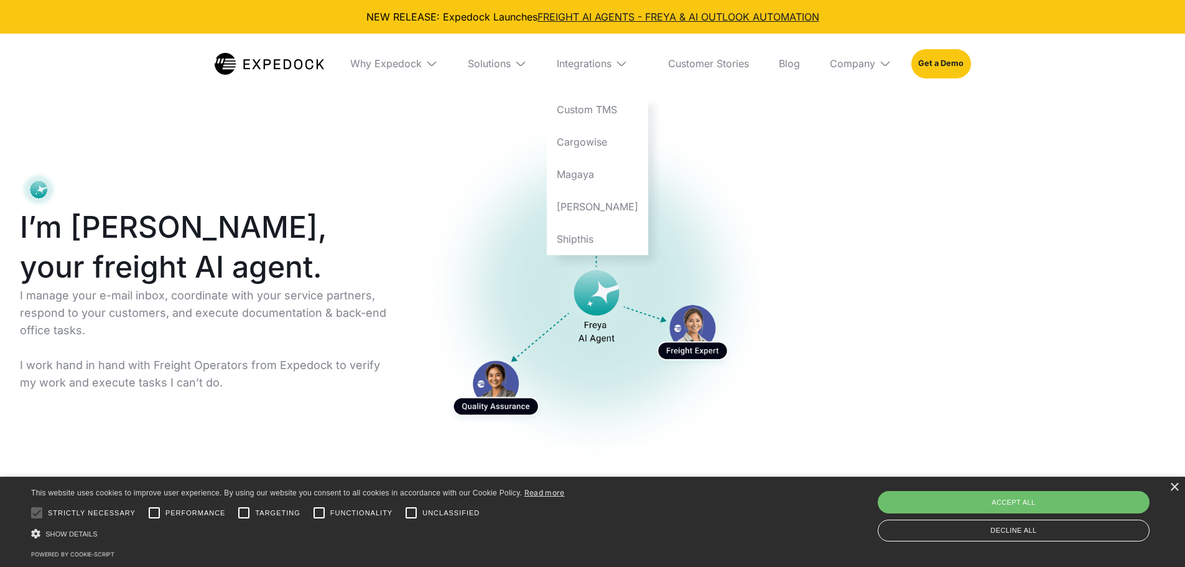
click at [628, 63] on img at bounding box center [621, 63] width 12 height 12
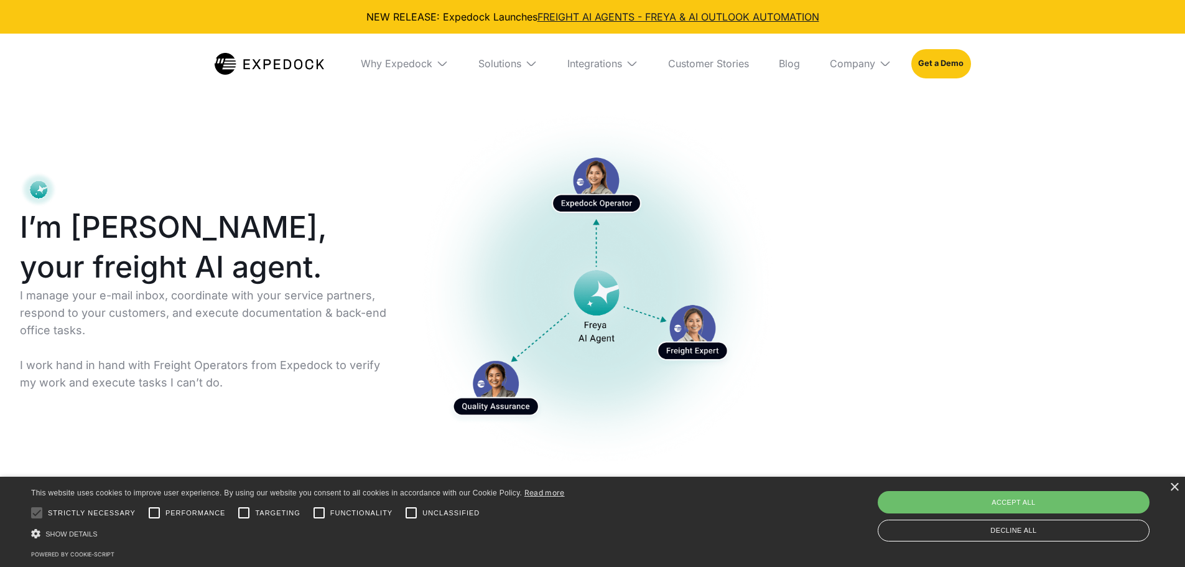
click at [533, 60] on img at bounding box center [531, 63] width 12 height 12
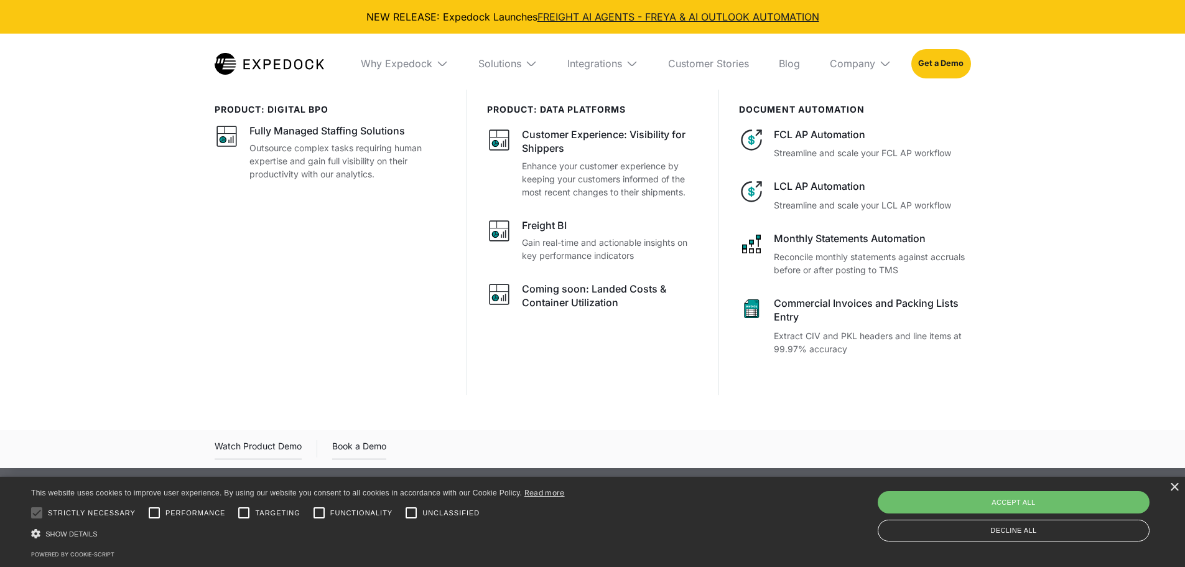
click at [533, 60] on img at bounding box center [531, 63] width 12 height 12
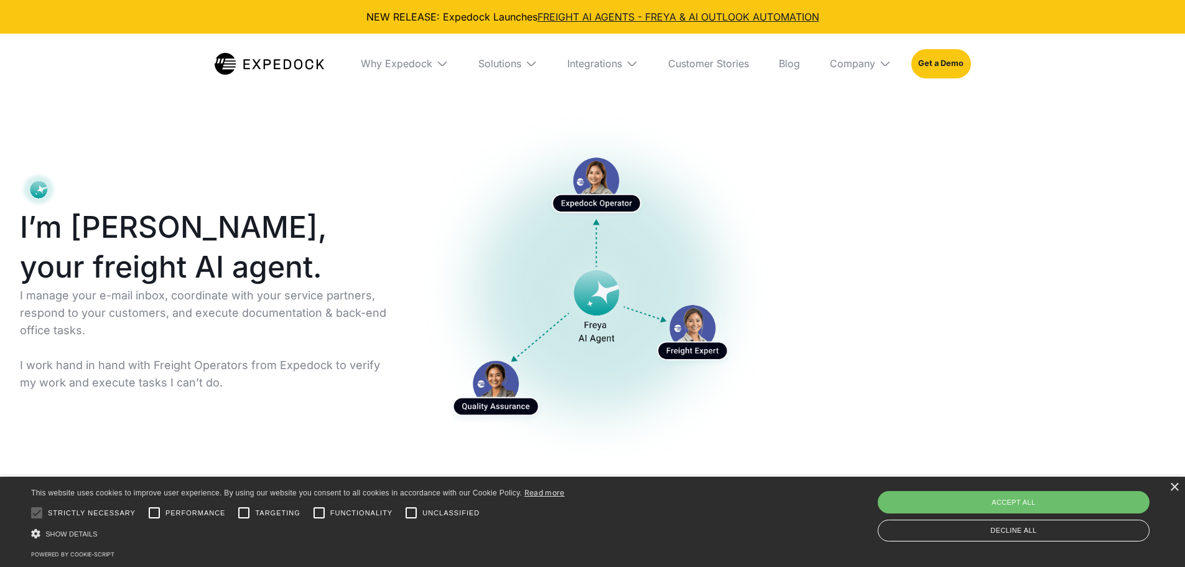
click at [637, 62] on img at bounding box center [632, 63] width 12 height 12
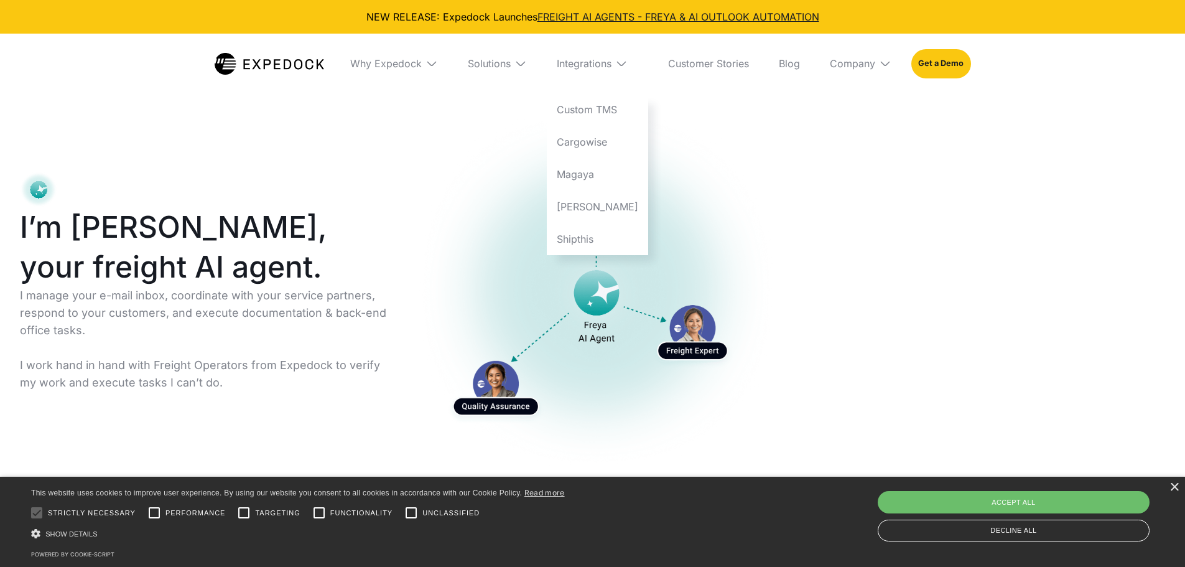
click at [628, 62] on img at bounding box center [621, 63] width 12 height 12
